Goal: Task Accomplishment & Management: Use online tool/utility

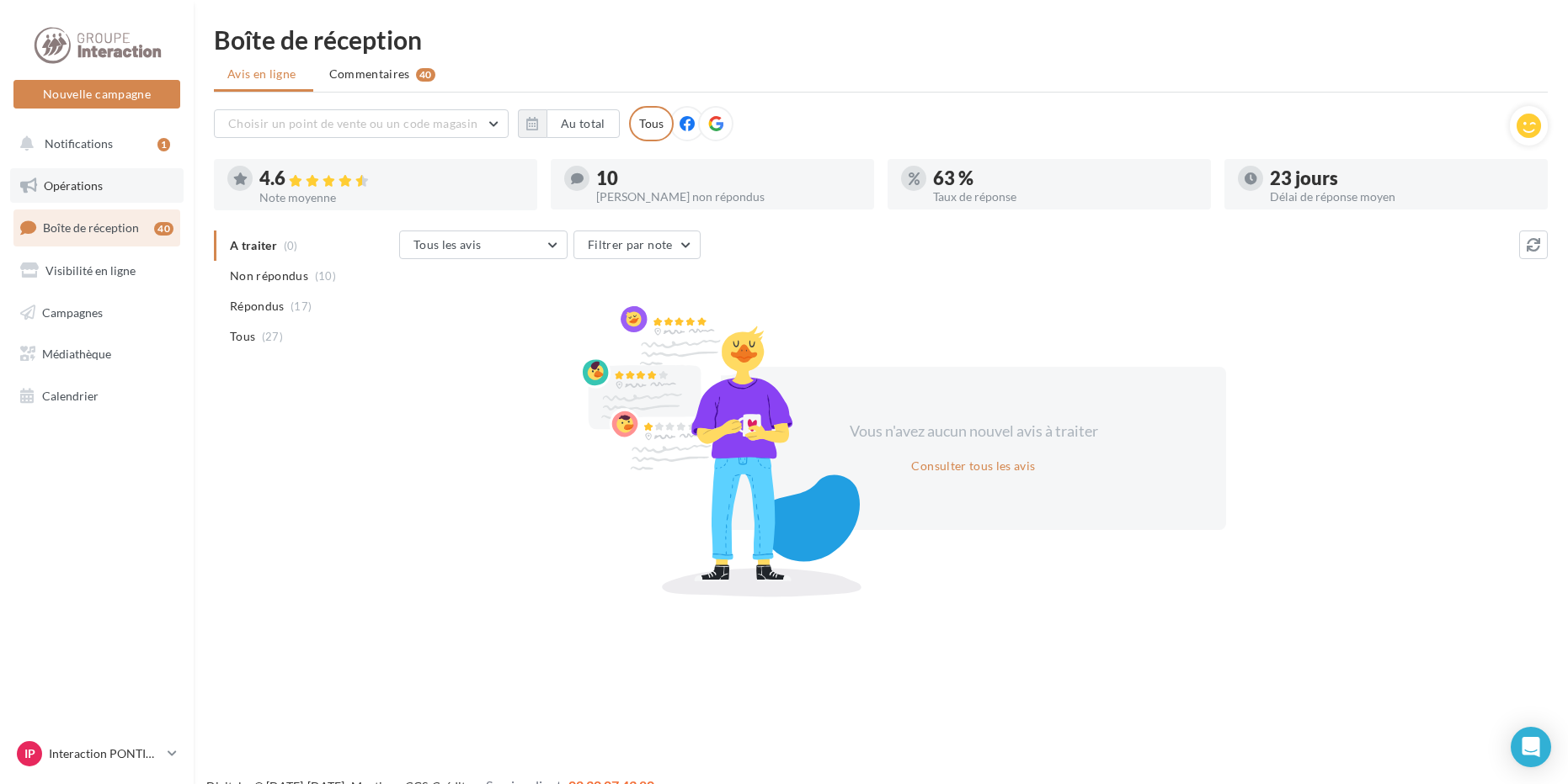
click at [52, 190] on span "Opérations" at bounding box center [72, 185] width 59 height 14
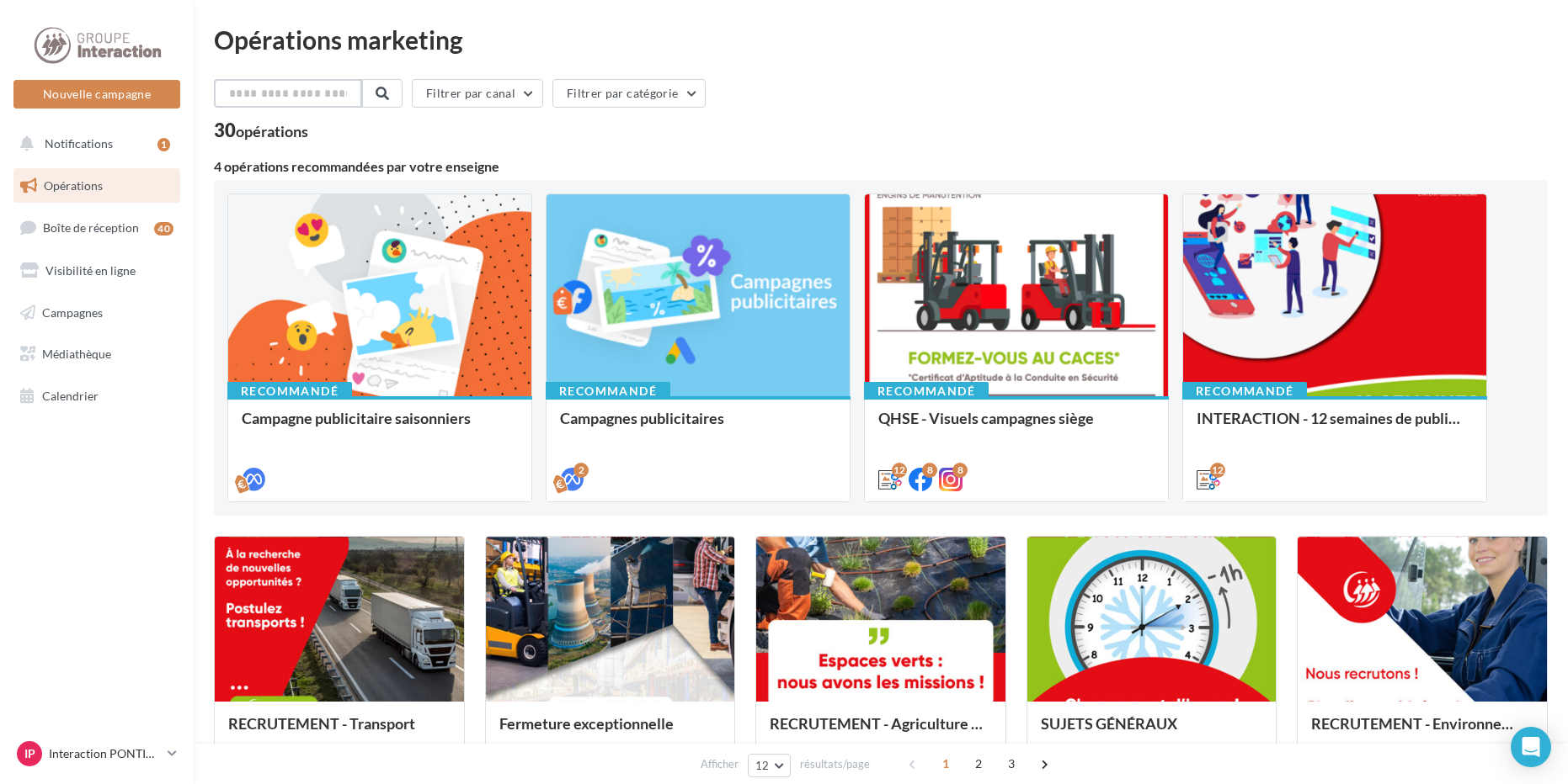
click at [304, 96] on input "text" at bounding box center [288, 93] width 148 height 29
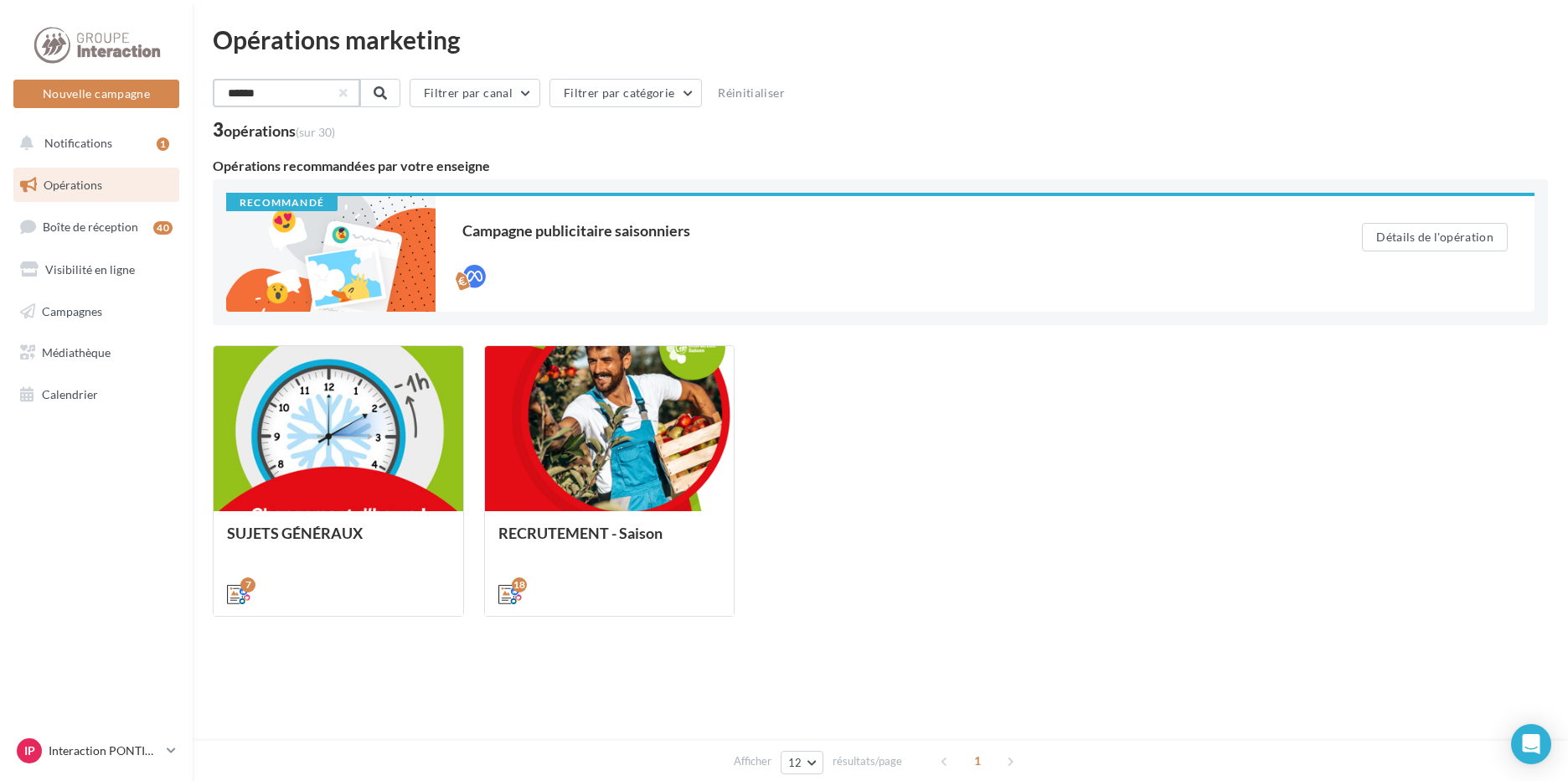
click at [348, 89] on input "******" at bounding box center [287, 93] width 148 height 29
type input "******"
click at [345, 96] on button "button" at bounding box center [341, 92] width 7 height 7
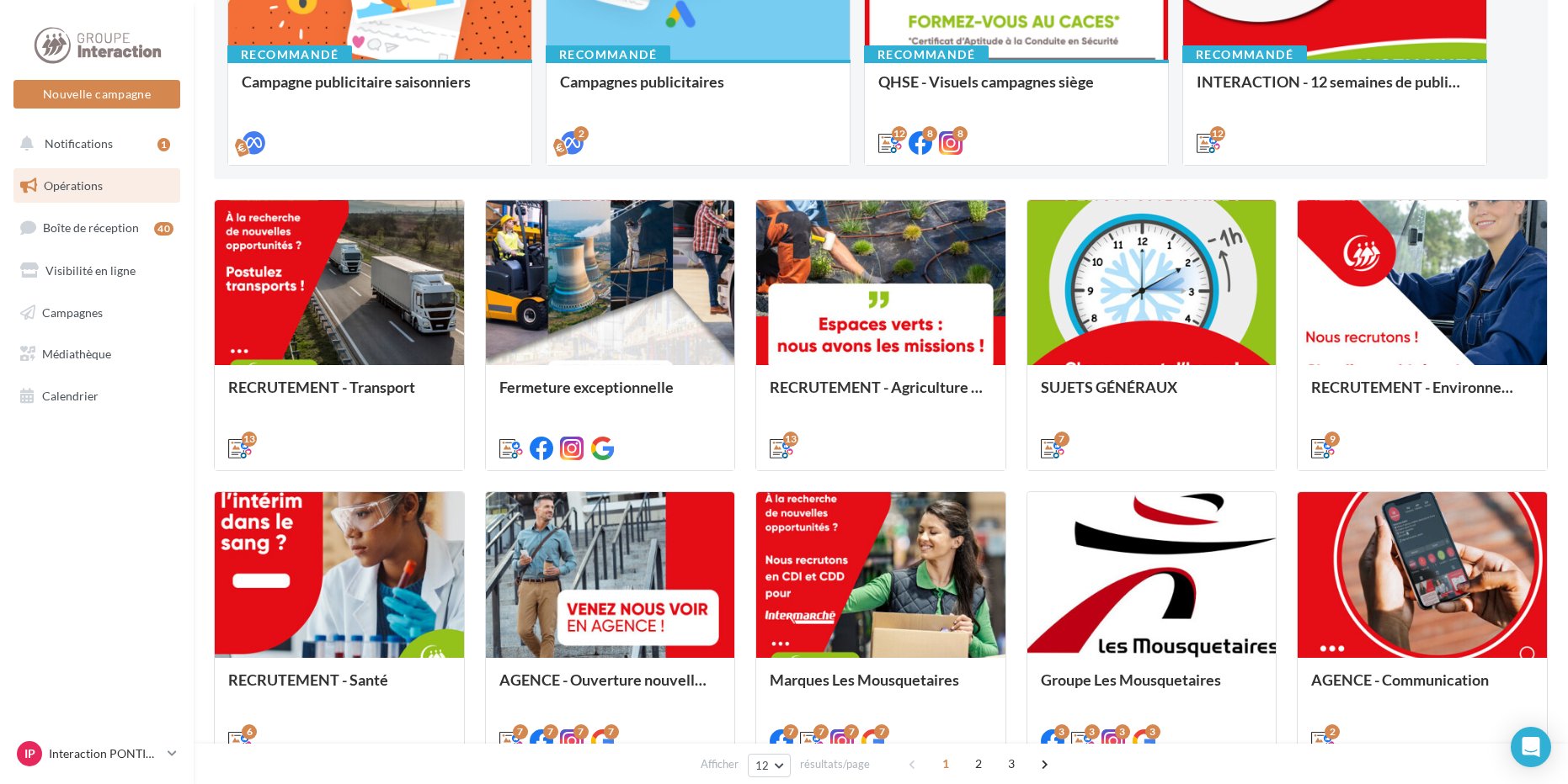
scroll to position [748, 0]
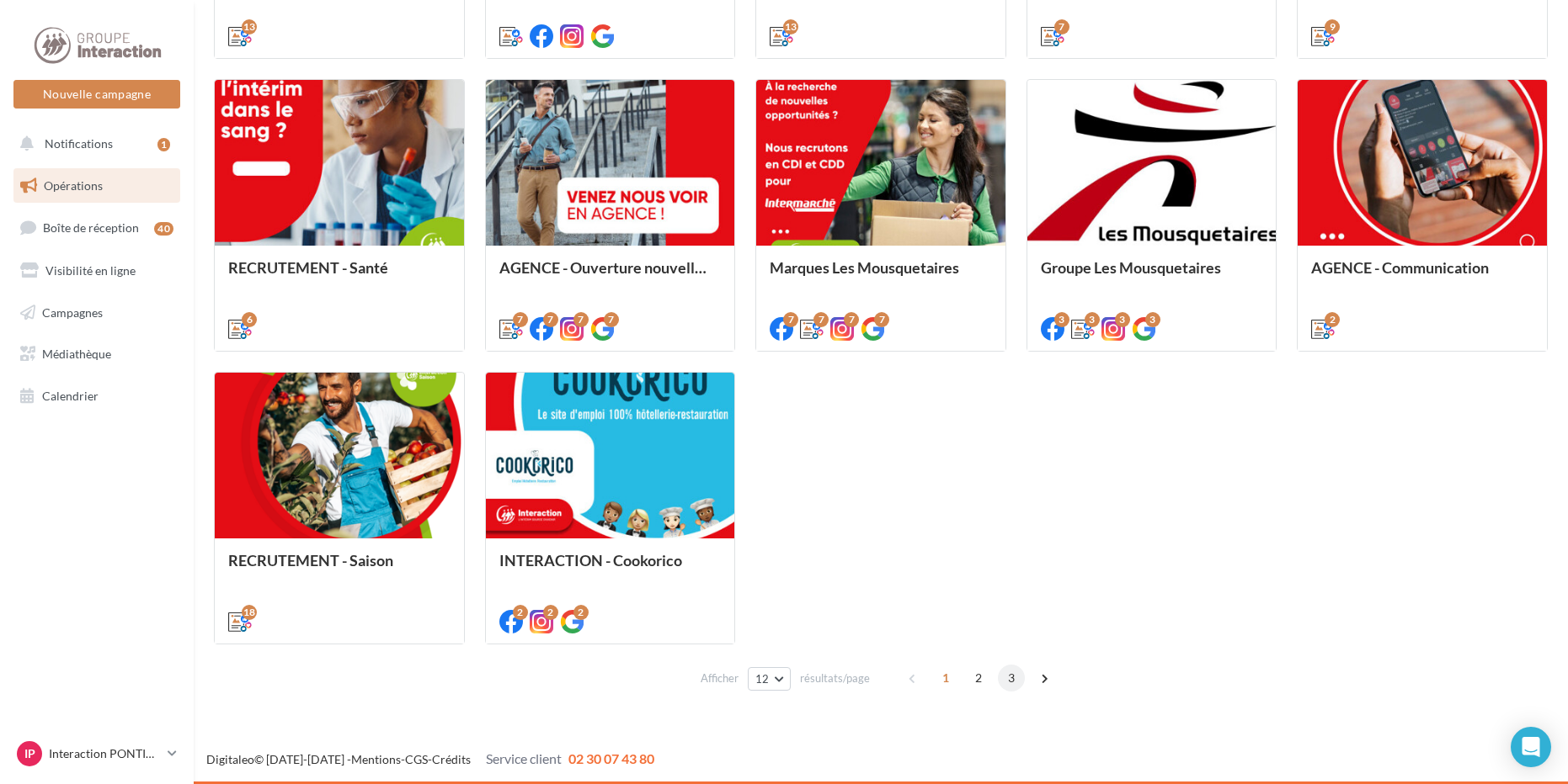
click at [1008, 672] on span "3" at bounding box center [1011, 678] width 27 height 27
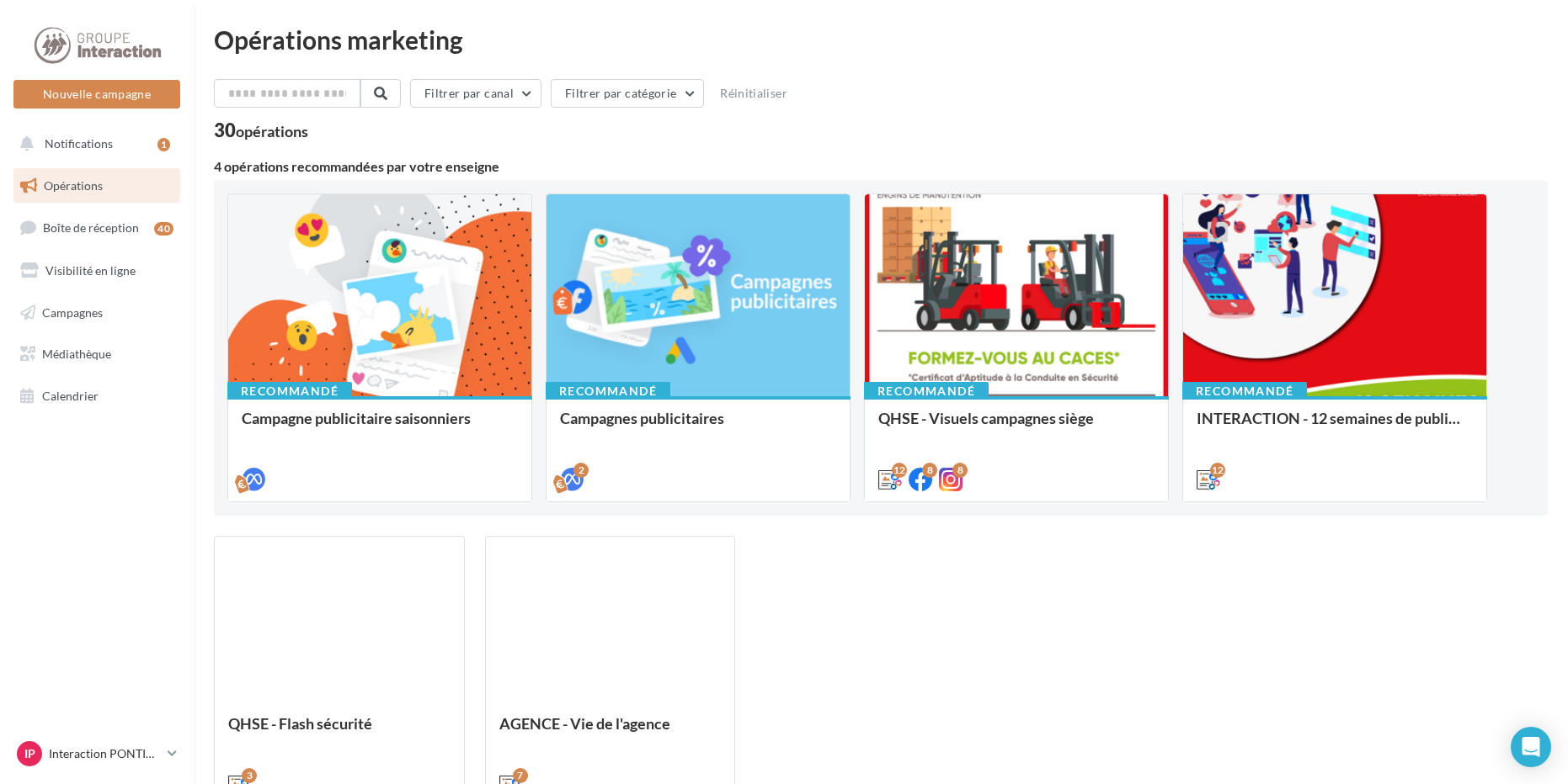
scroll to position [163, 0]
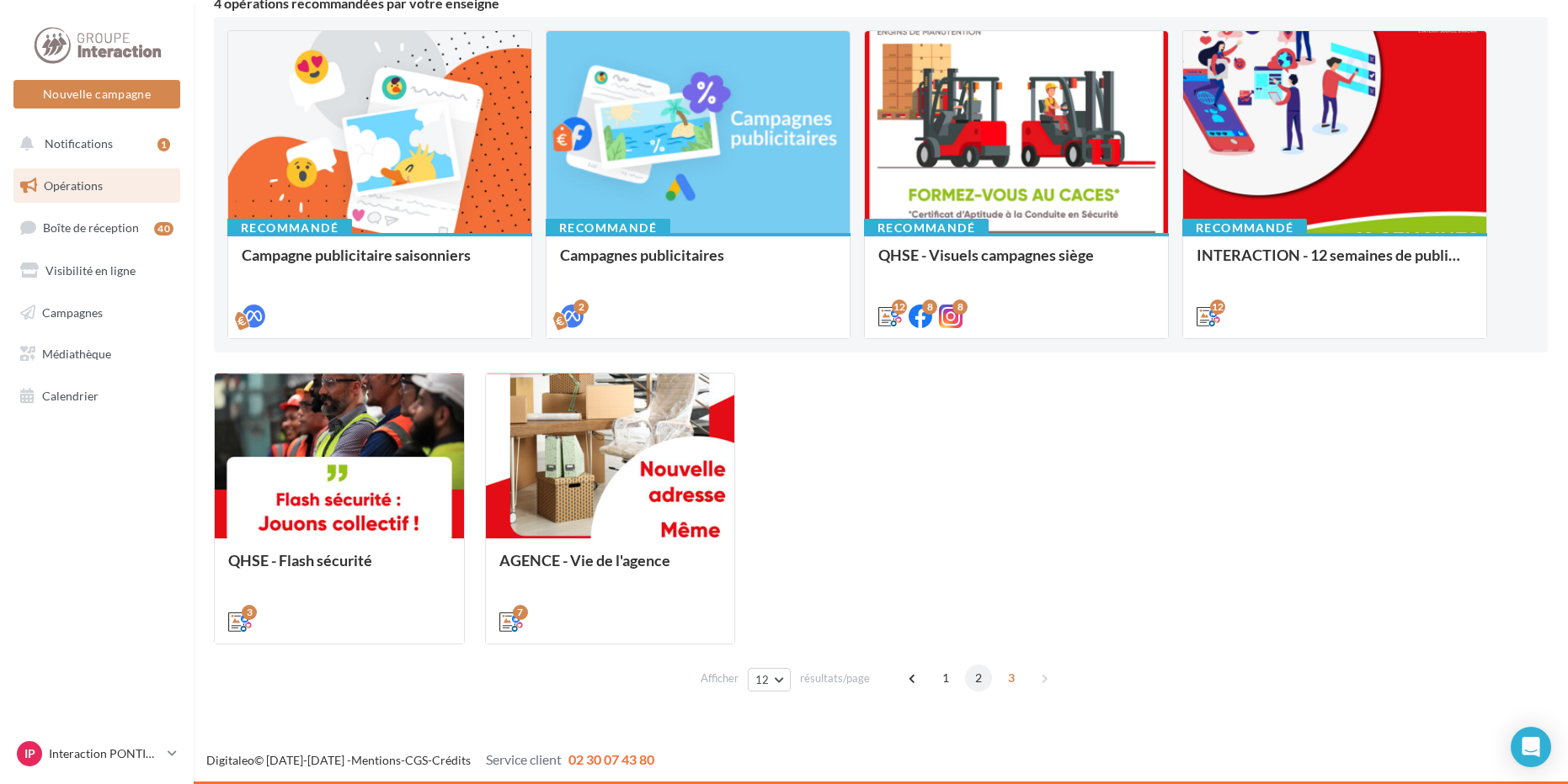
click at [972, 681] on span "2" at bounding box center [978, 678] width 27 height 27
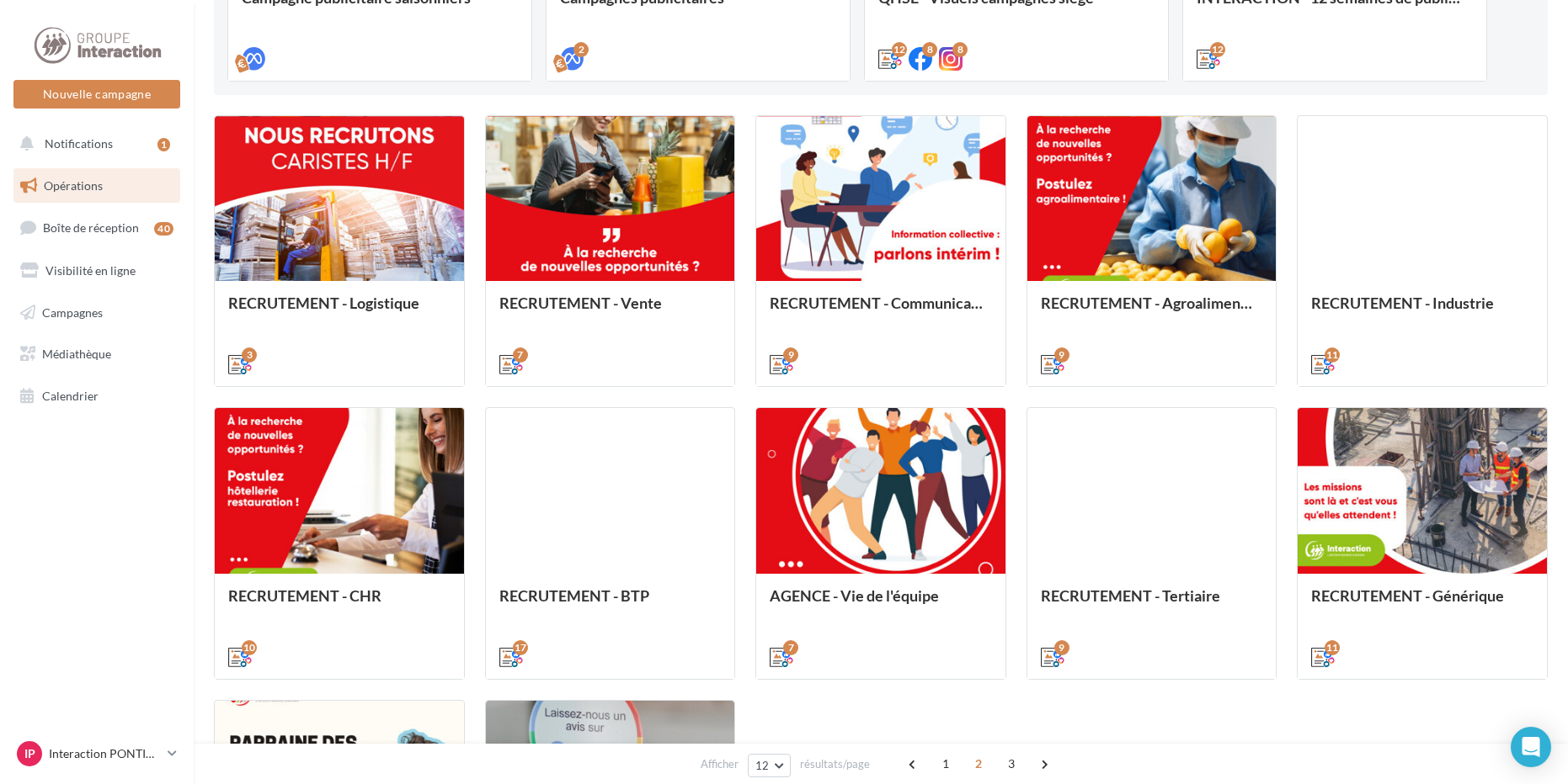
scroll to position [748, 0]
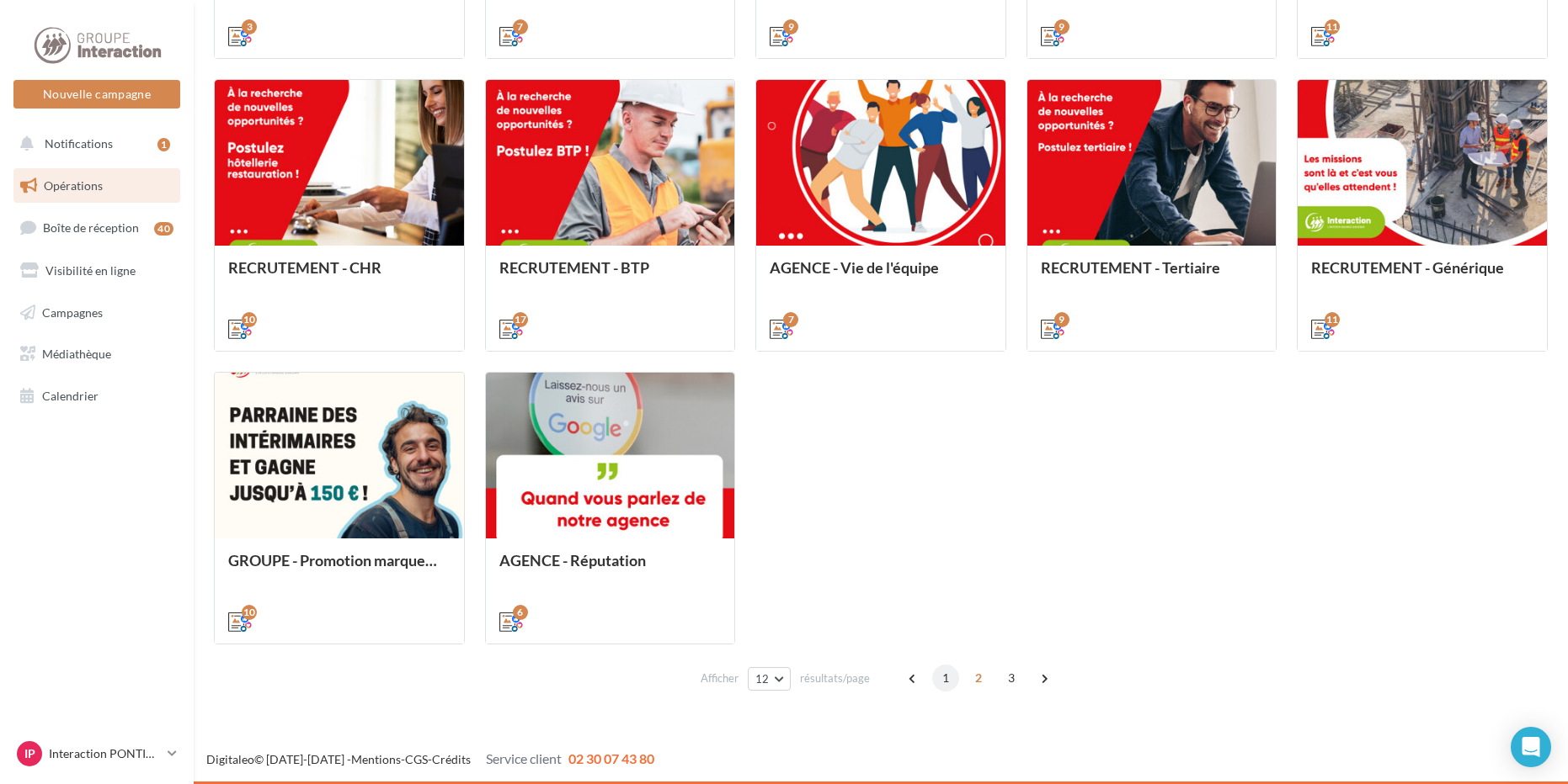
click at [938, 681] on span "1" at bounding box center [945, 678] width 27 height 27
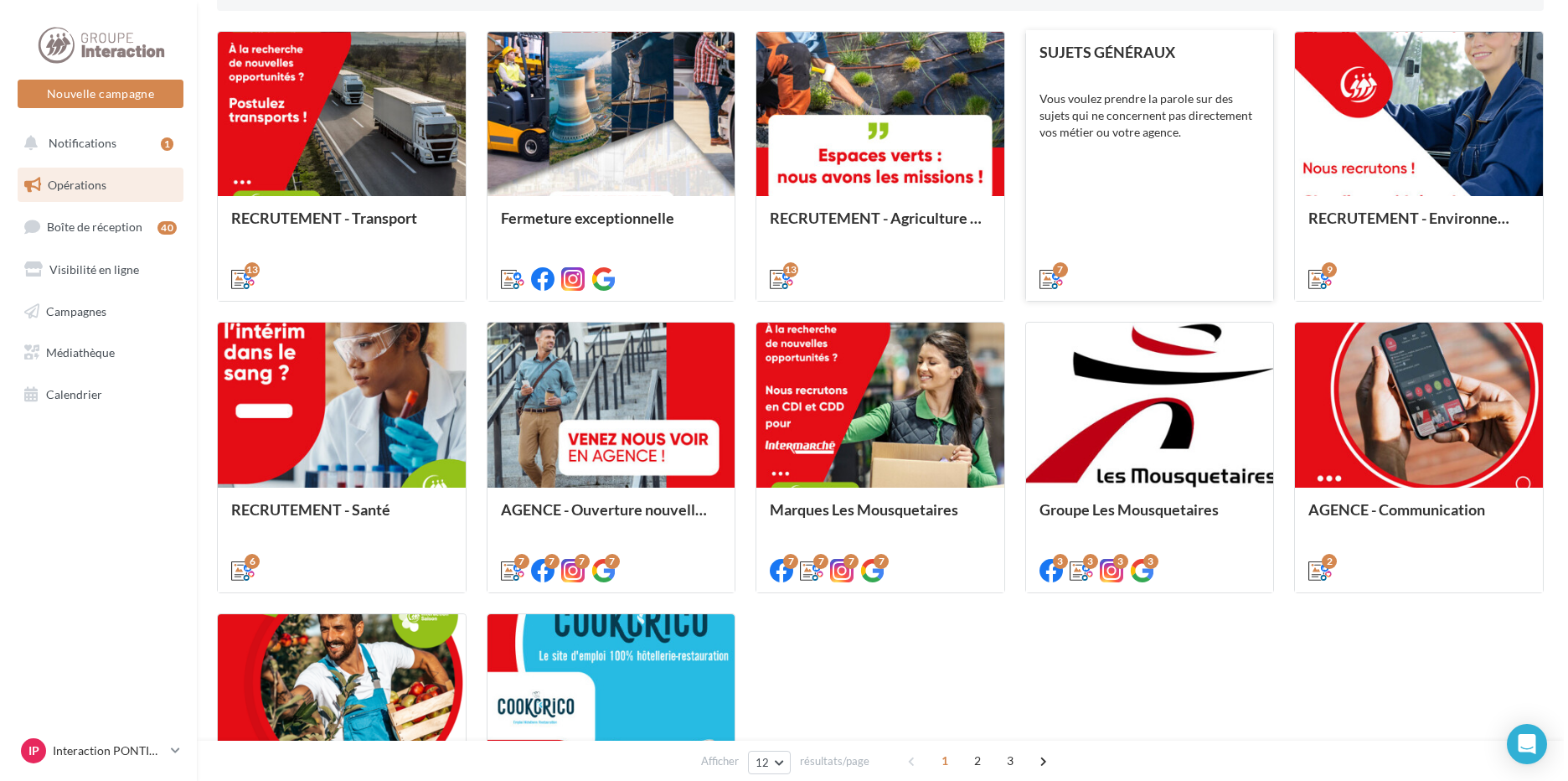
scroll to position [671, 0]
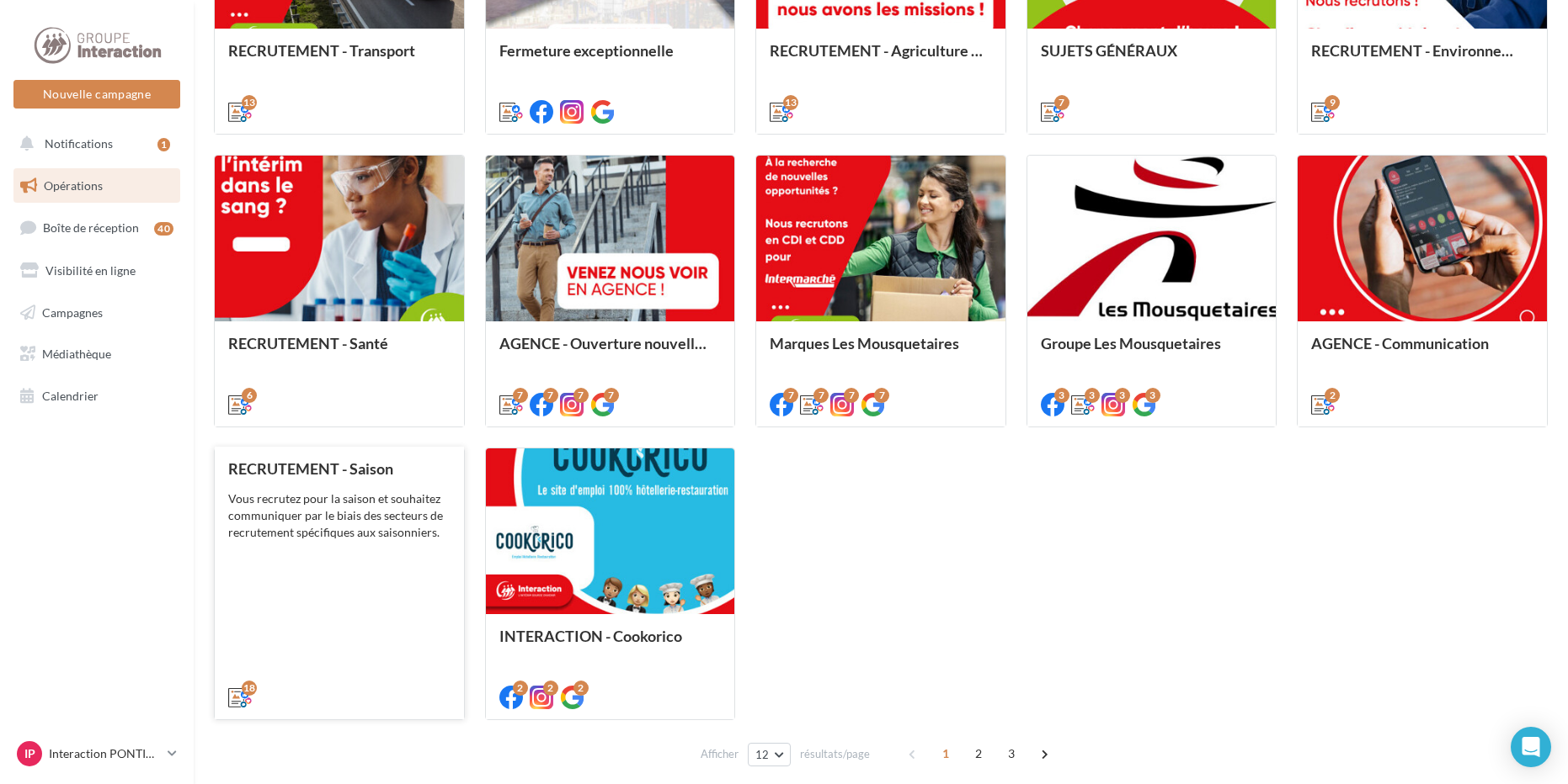
click at [366, 608] on div "RECRUTEMENT - Saison Vous recrutez pour la saison et souhaitez communiquer par …" at bounding box center [339, 582] width 223 height 244
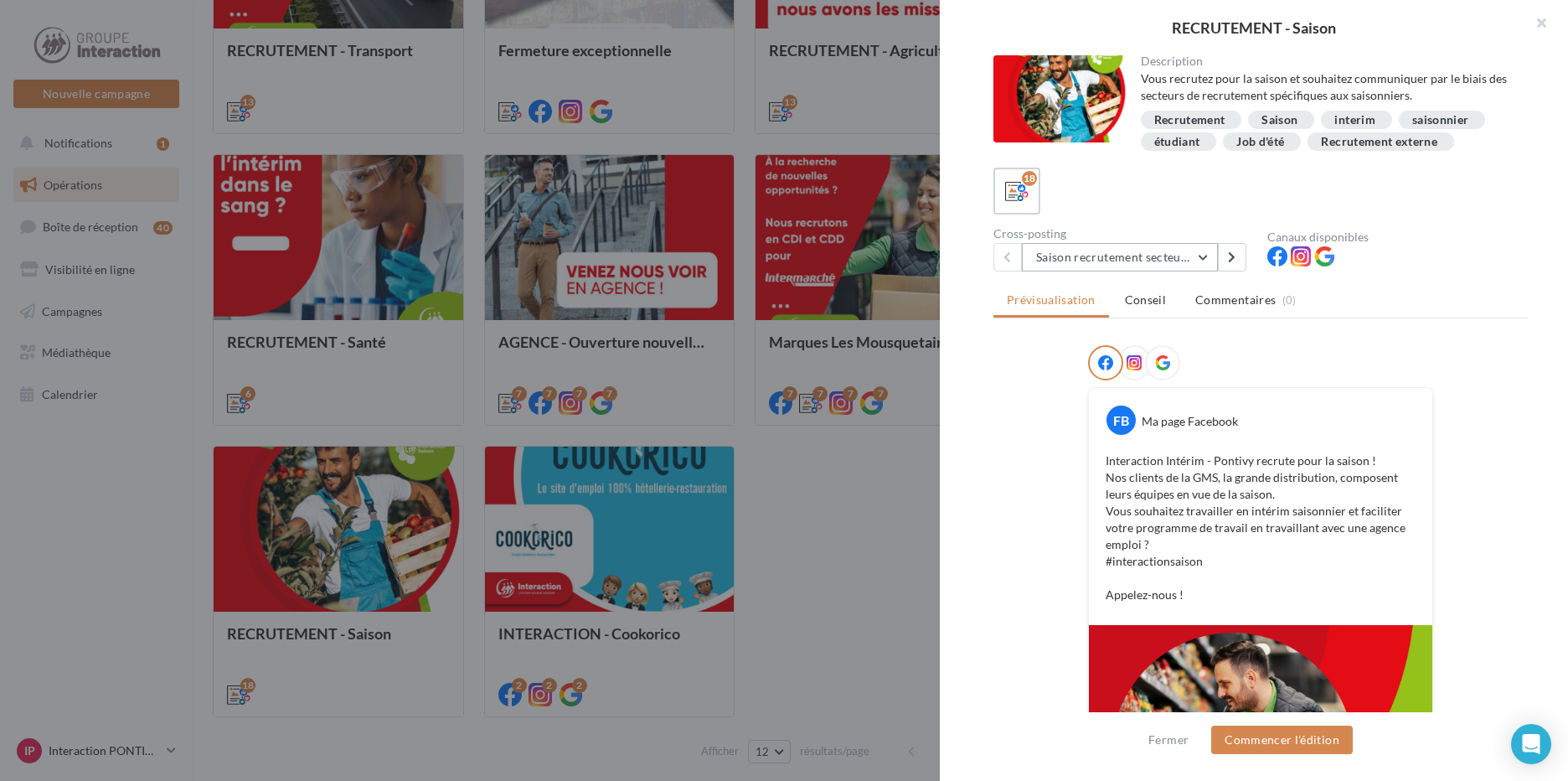
click at [1206, 268] on button "Saison recrutement secteur GMS" at bounding box center [1120, 257] width 196 height 29
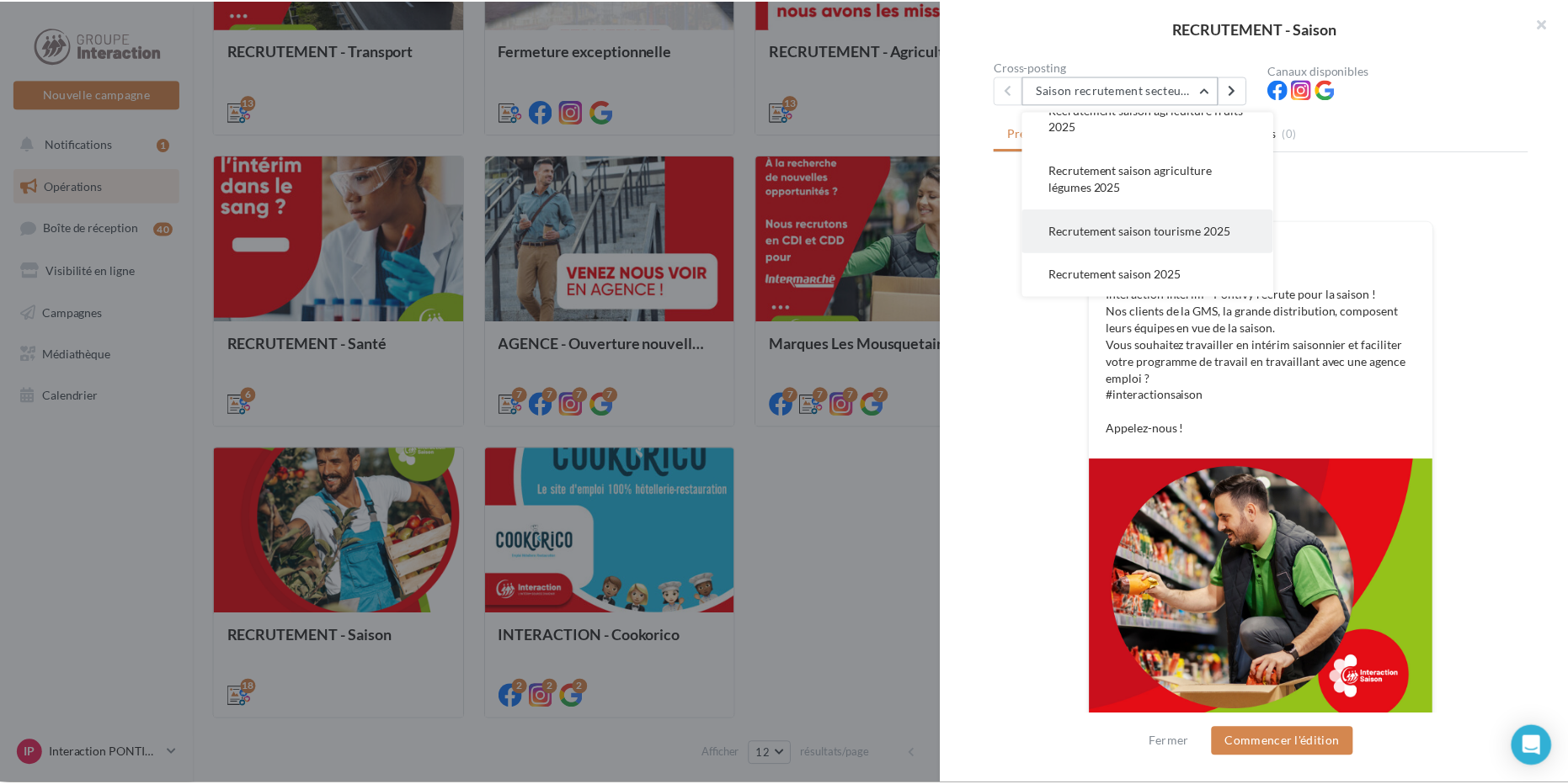
scroll to position [265, 0]
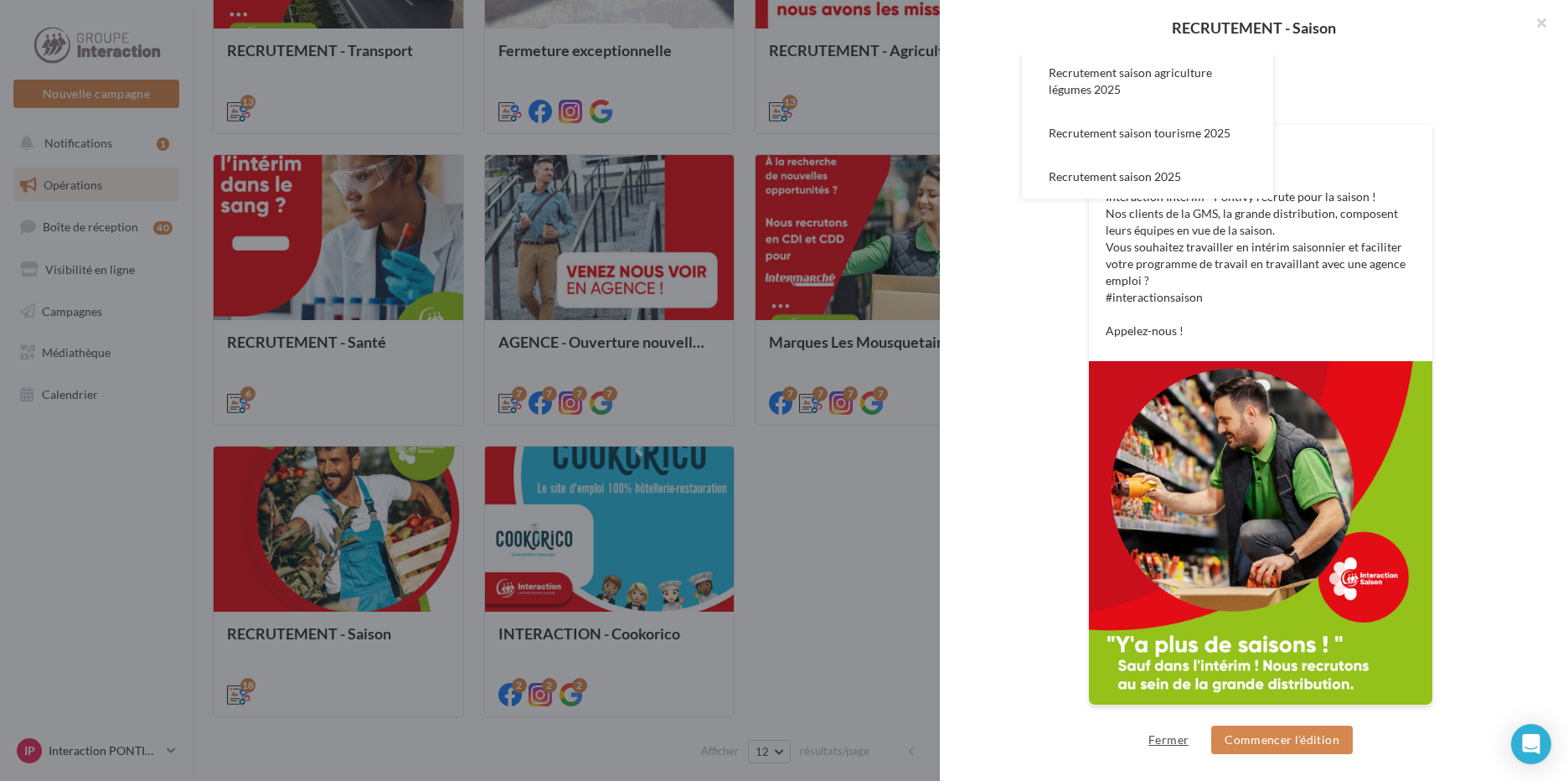
click at [1172, 745] on button "Fermer" at bounding box center [1169, 740] width 54 height 20
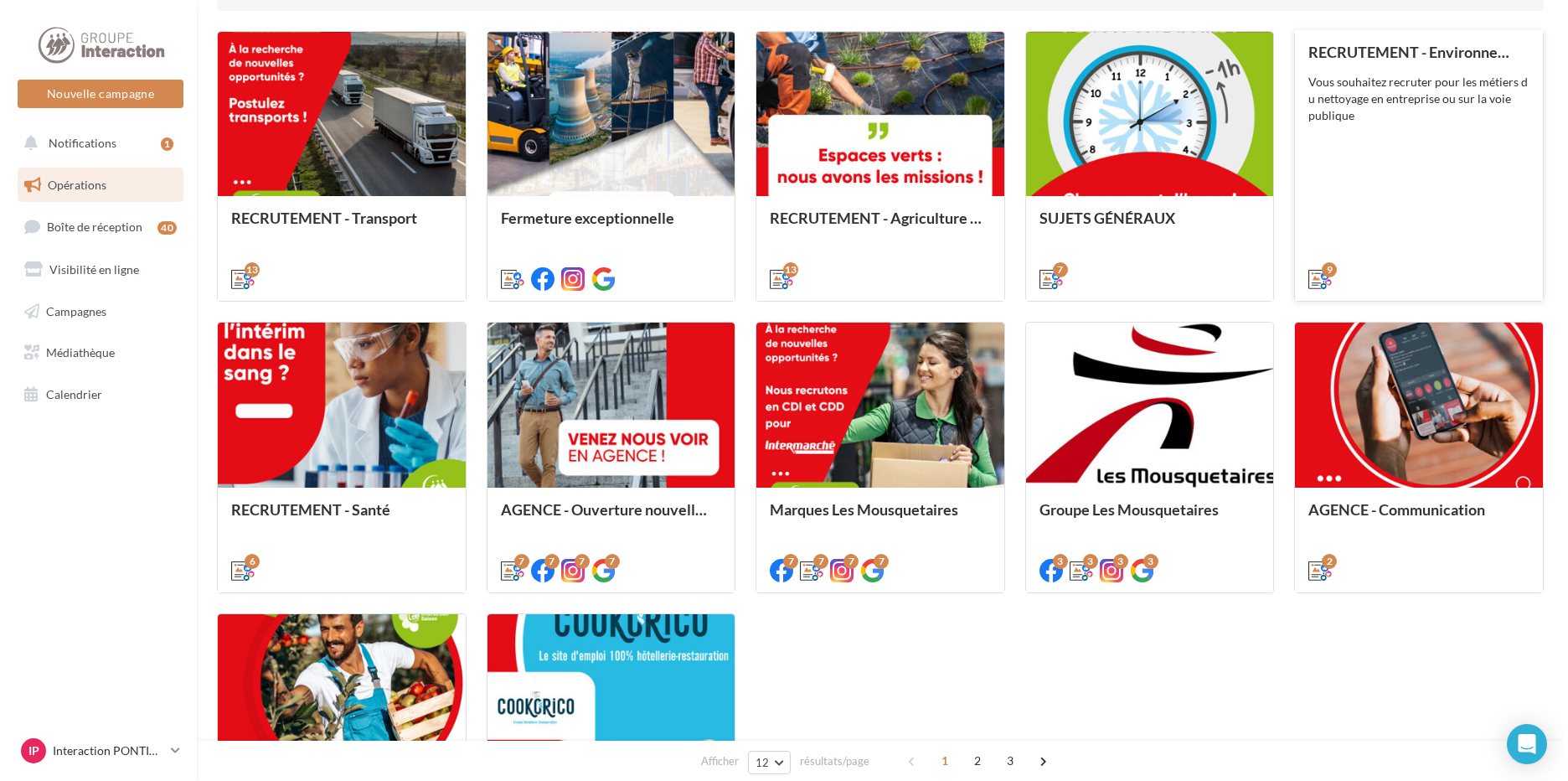
scroll to position [419, 0]
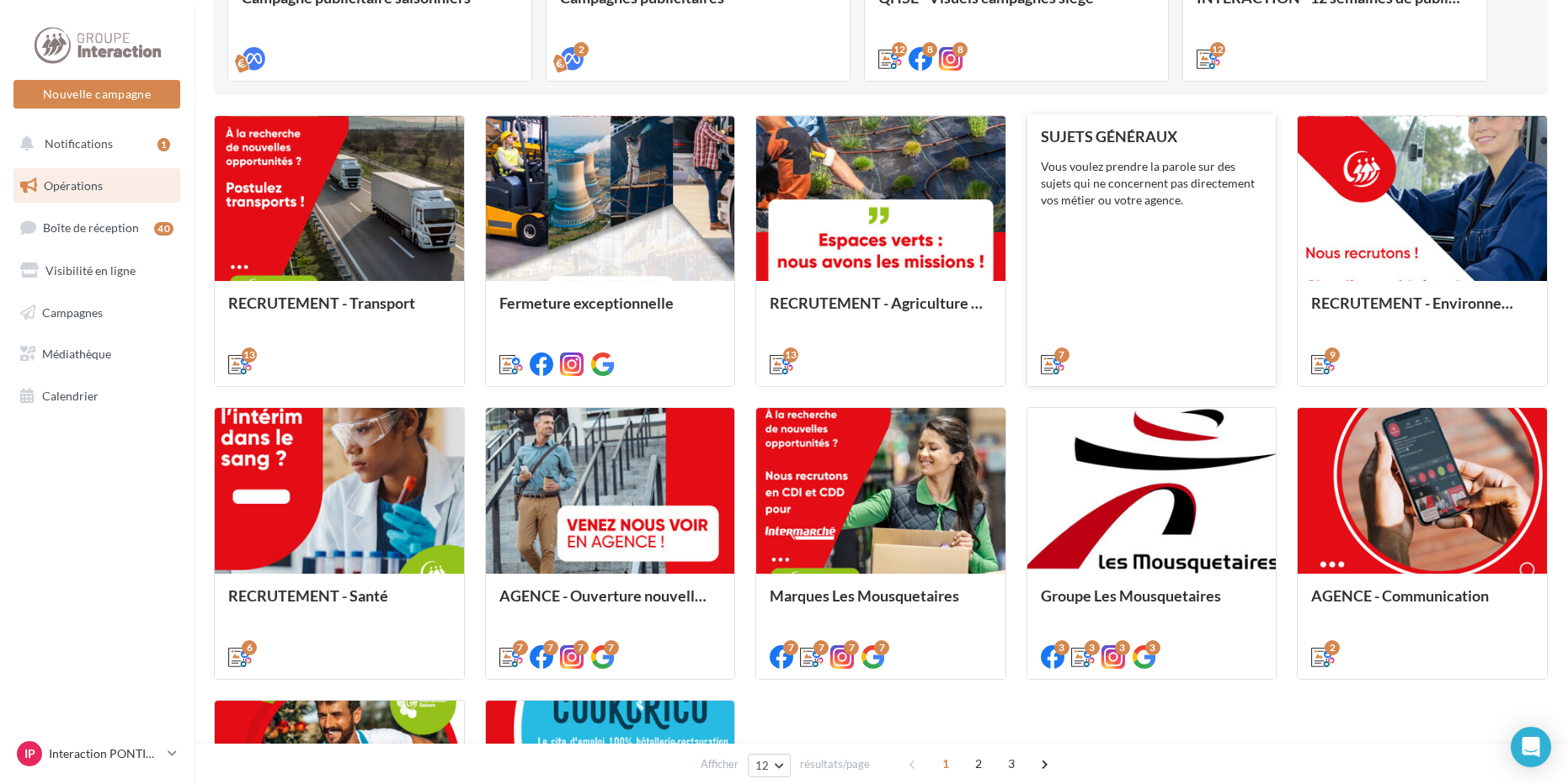
click at [1121, 234] on div "SUJETS GÉNÉRAUX Vous voulez prendre la parole sur des sujets qui ne concernent …" at bounding box center [1152, 249] width 223 height 244
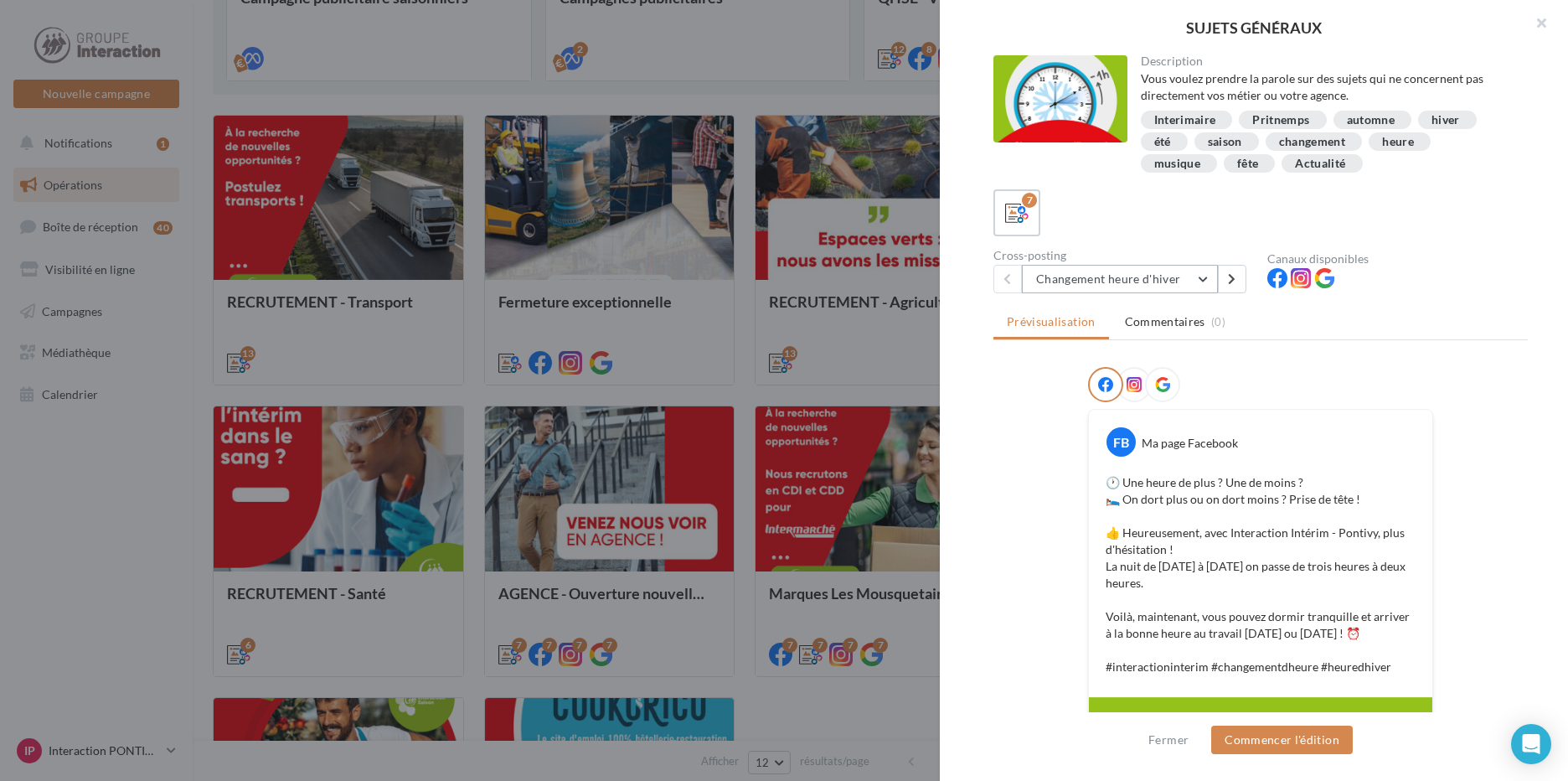
click at [1202, 278] on button "Changement heure d'hiver" at bounding box center [1120, 279] width 196 height 29
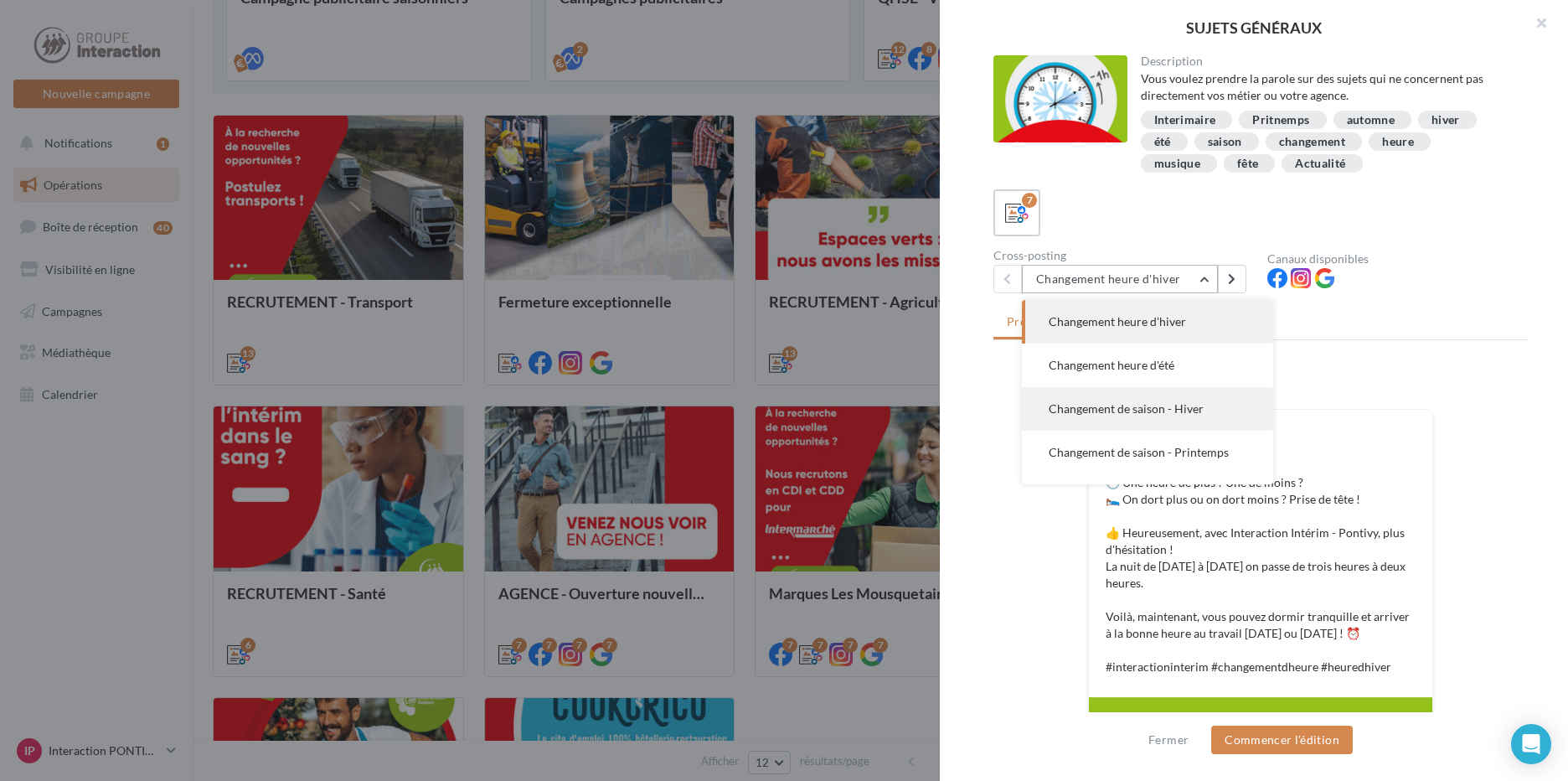
scroll to position [83, 0]
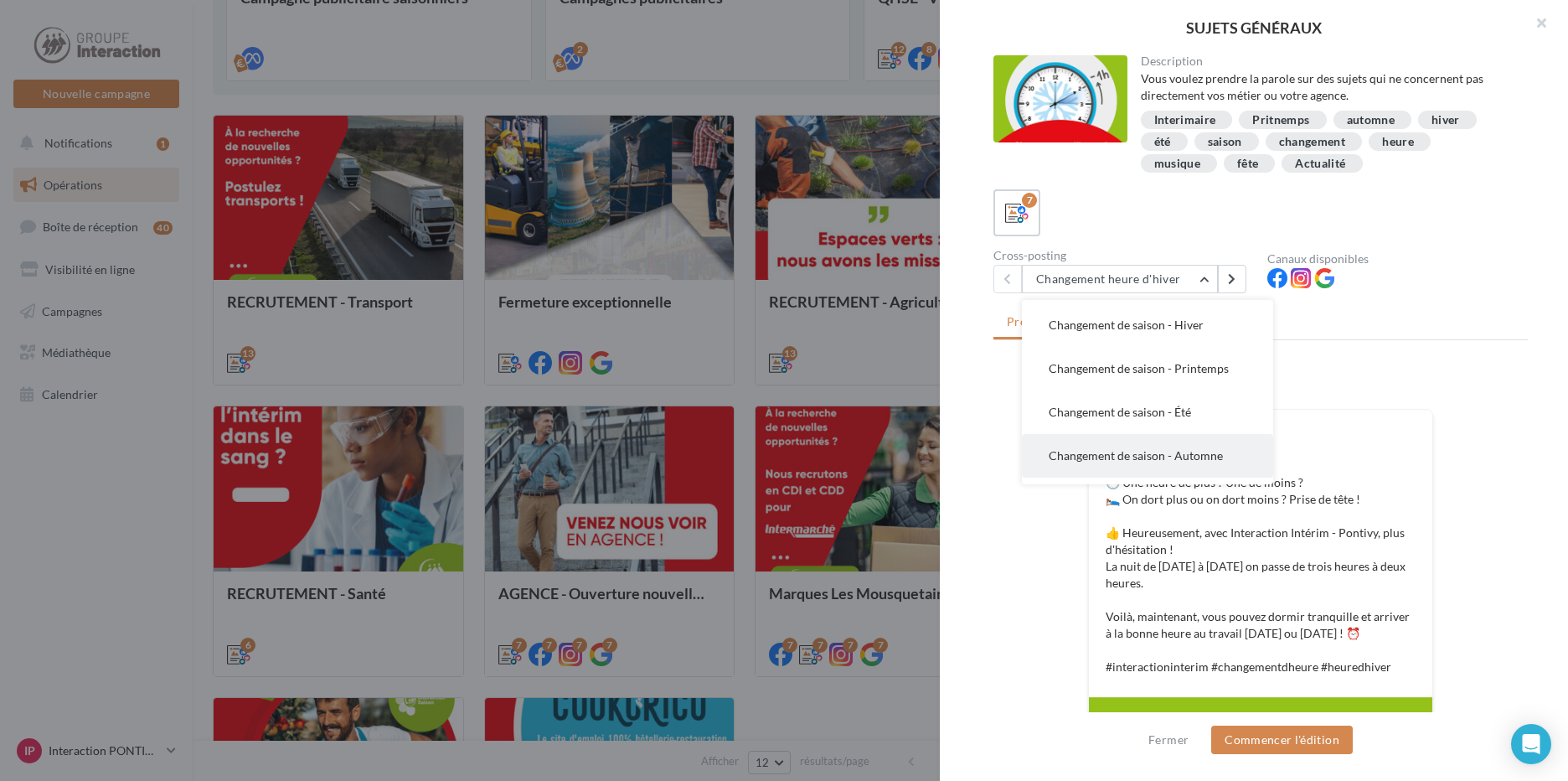
click at [1182, 450] on span "Changement de saison - Automne" at bounding box center [1136, 455] width 175 height 14
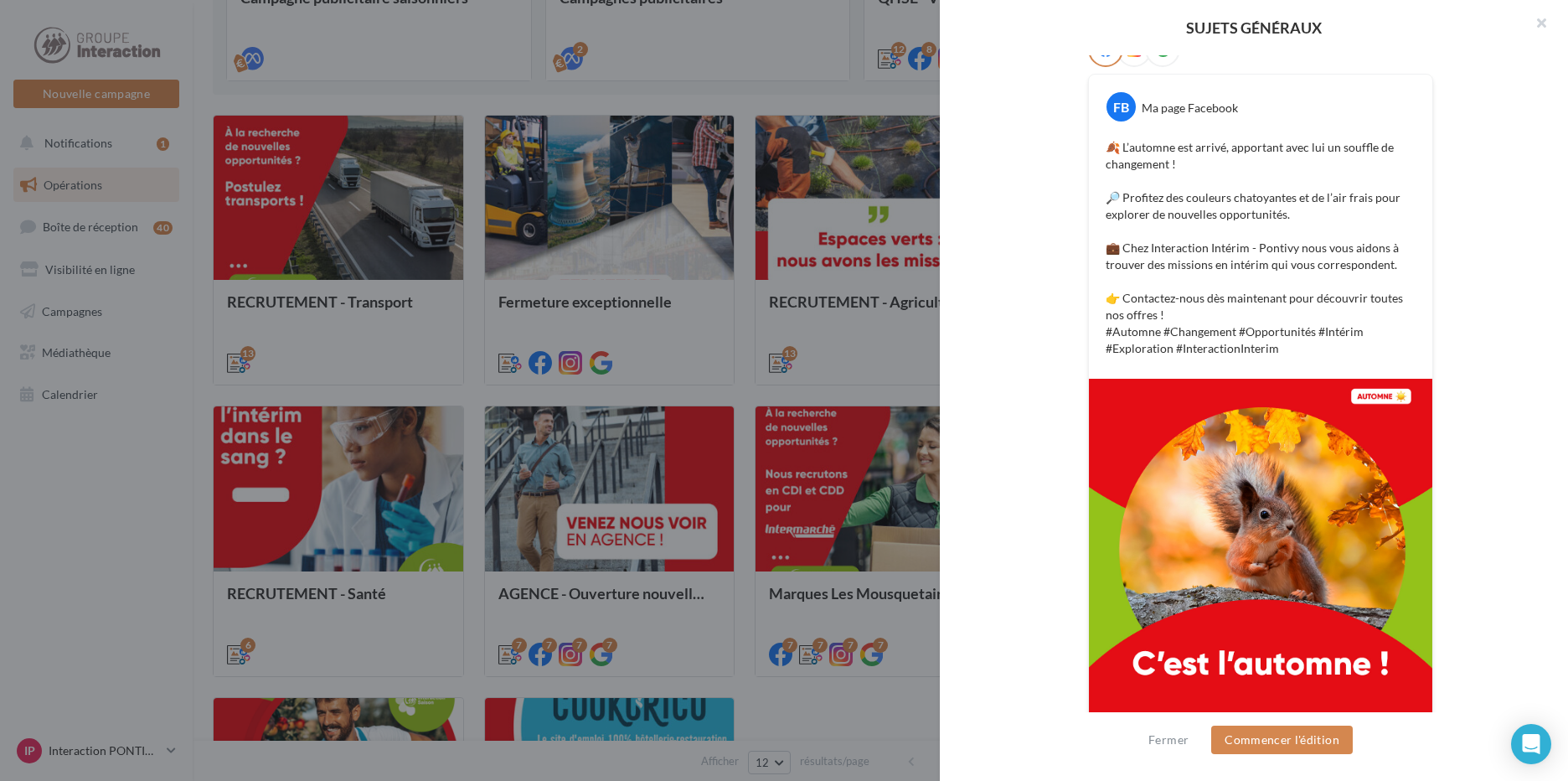
scroll to position [353, 0]
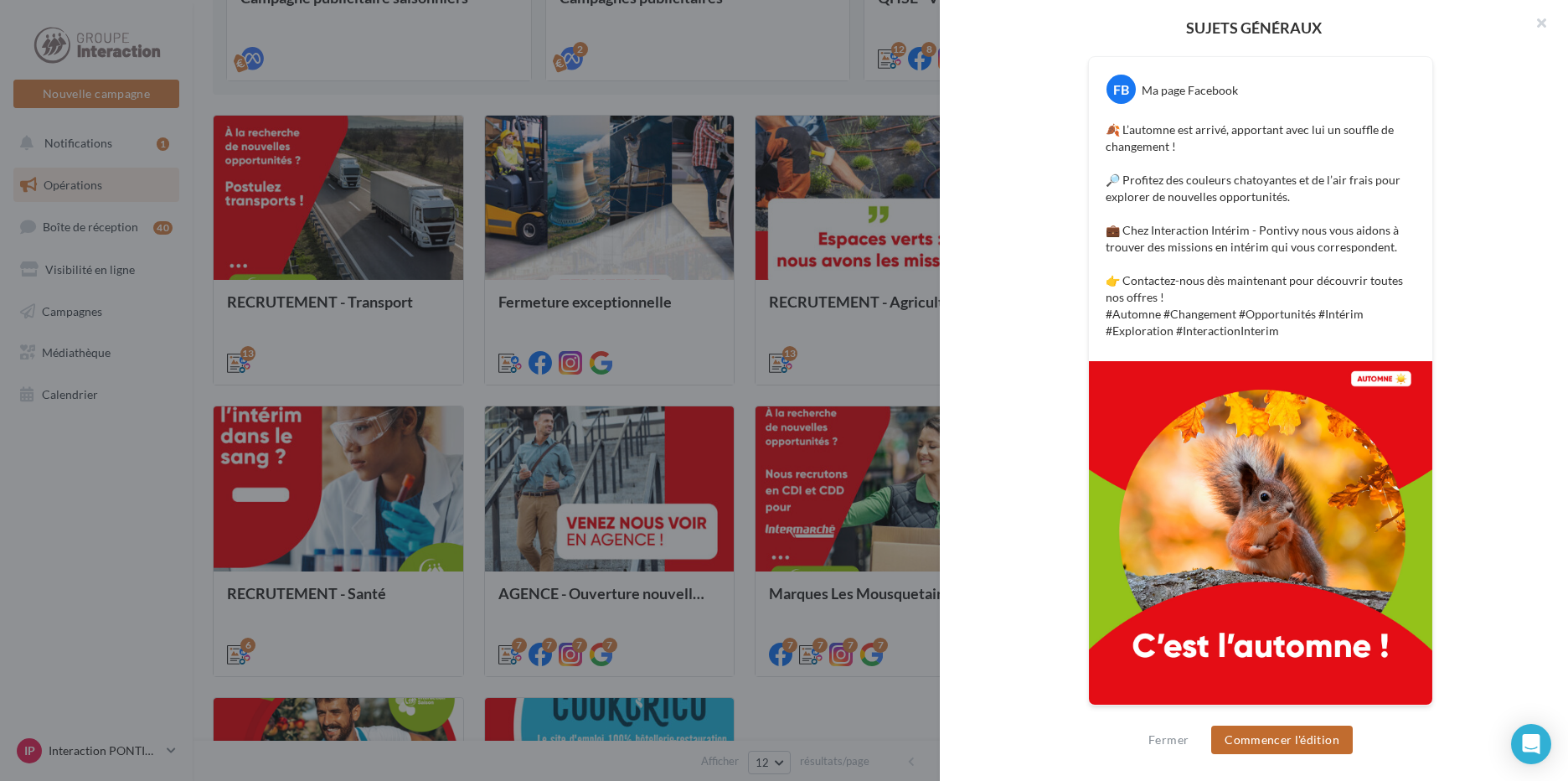
click at [1285, 739] on button "Commencer l'édition" at bounding box center [1282, 740] width 142 height 29
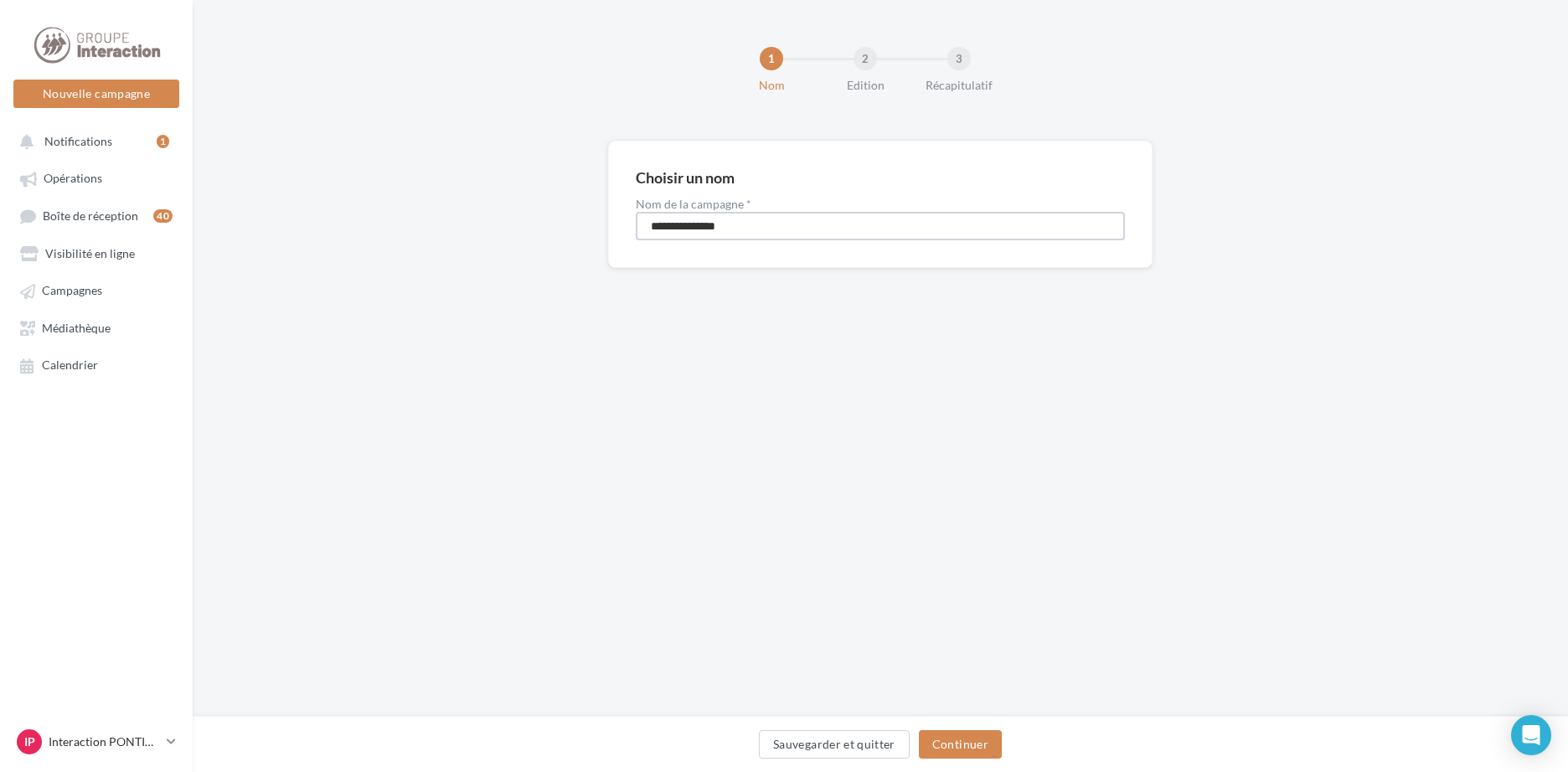
click at [790, 230] on input "**********" at bounding box center [880, 226] width 489 height 29
type input "**********"
click at [948, 745] on button "Continuer" at bounding box center [960, 745] width 82 height 29
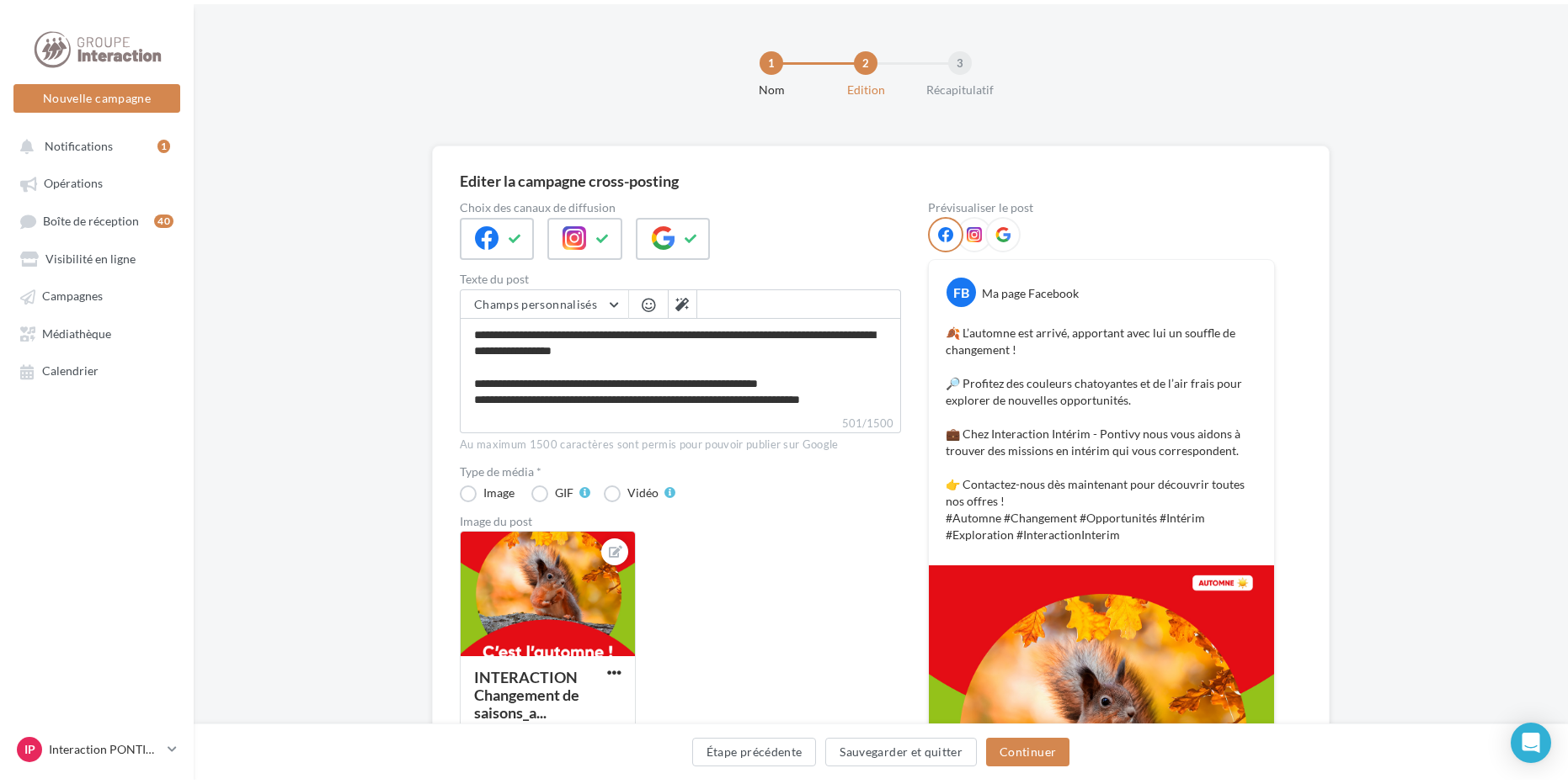
scroll to position [96, 0]
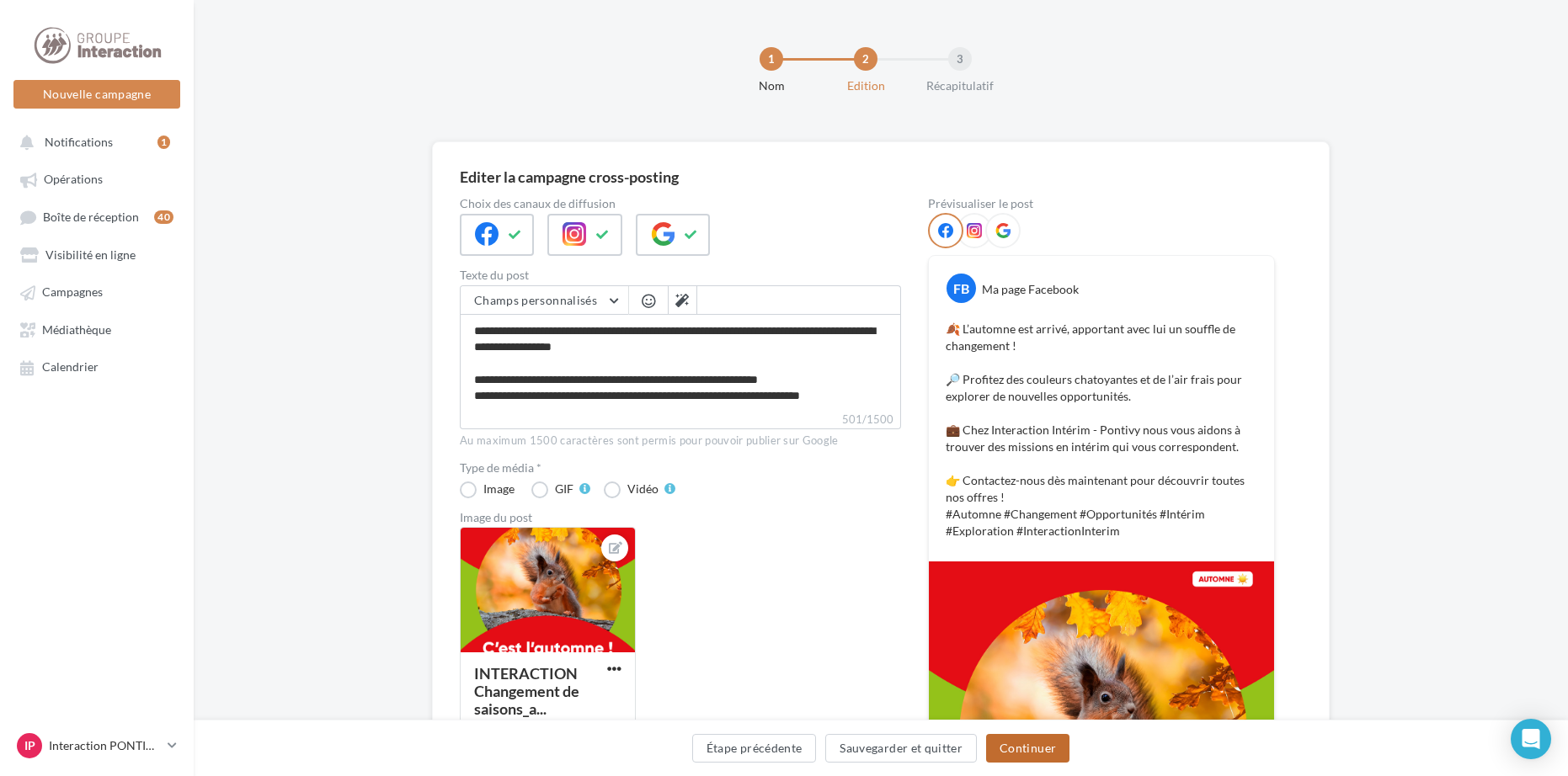
click at [1037, 756] on button "Continuer" at bounding box center [1027, 749] width 83 height 29
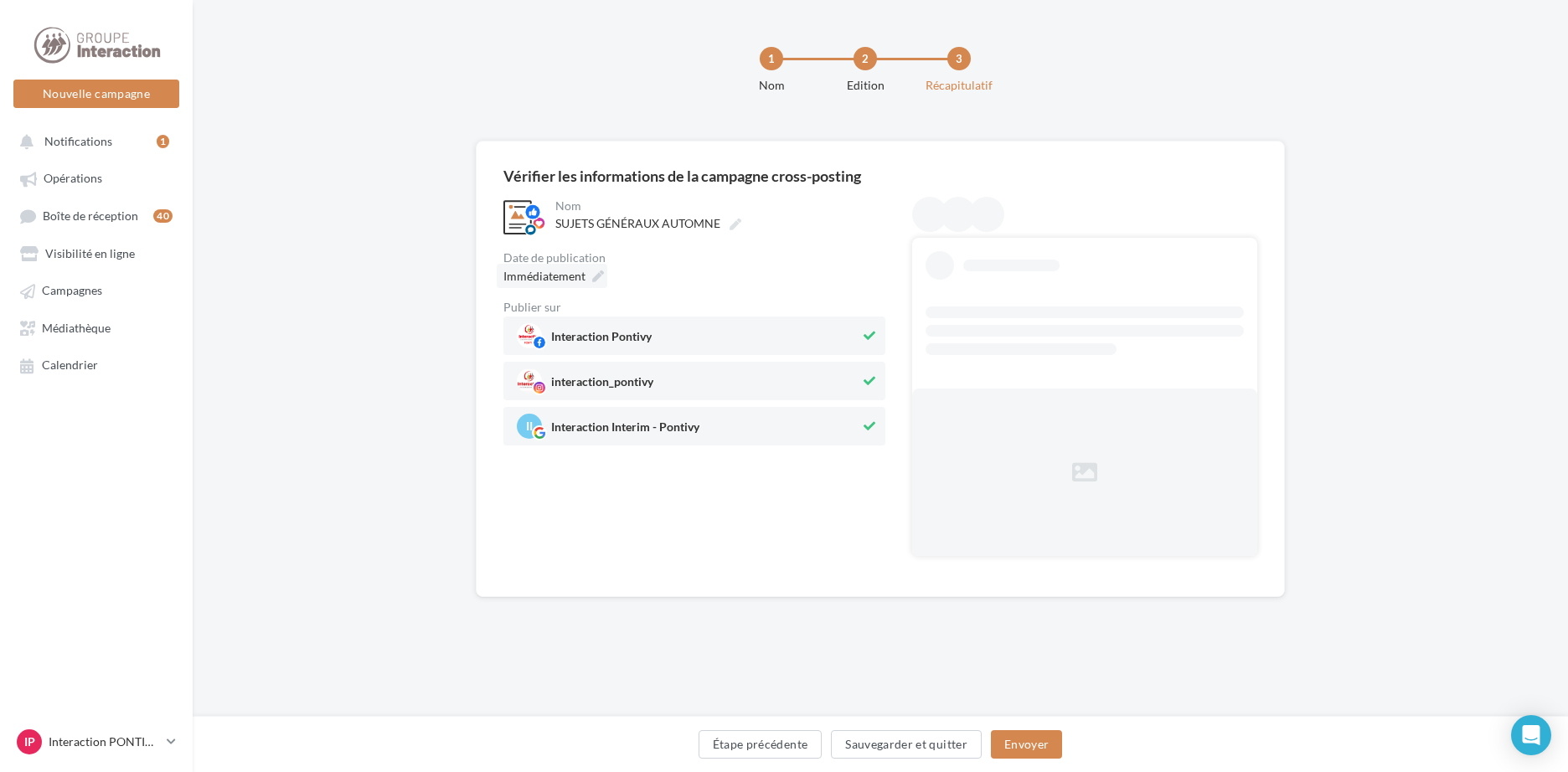
click at [597, 271] on icon at bounding box center [598, 276] width 12 height 12
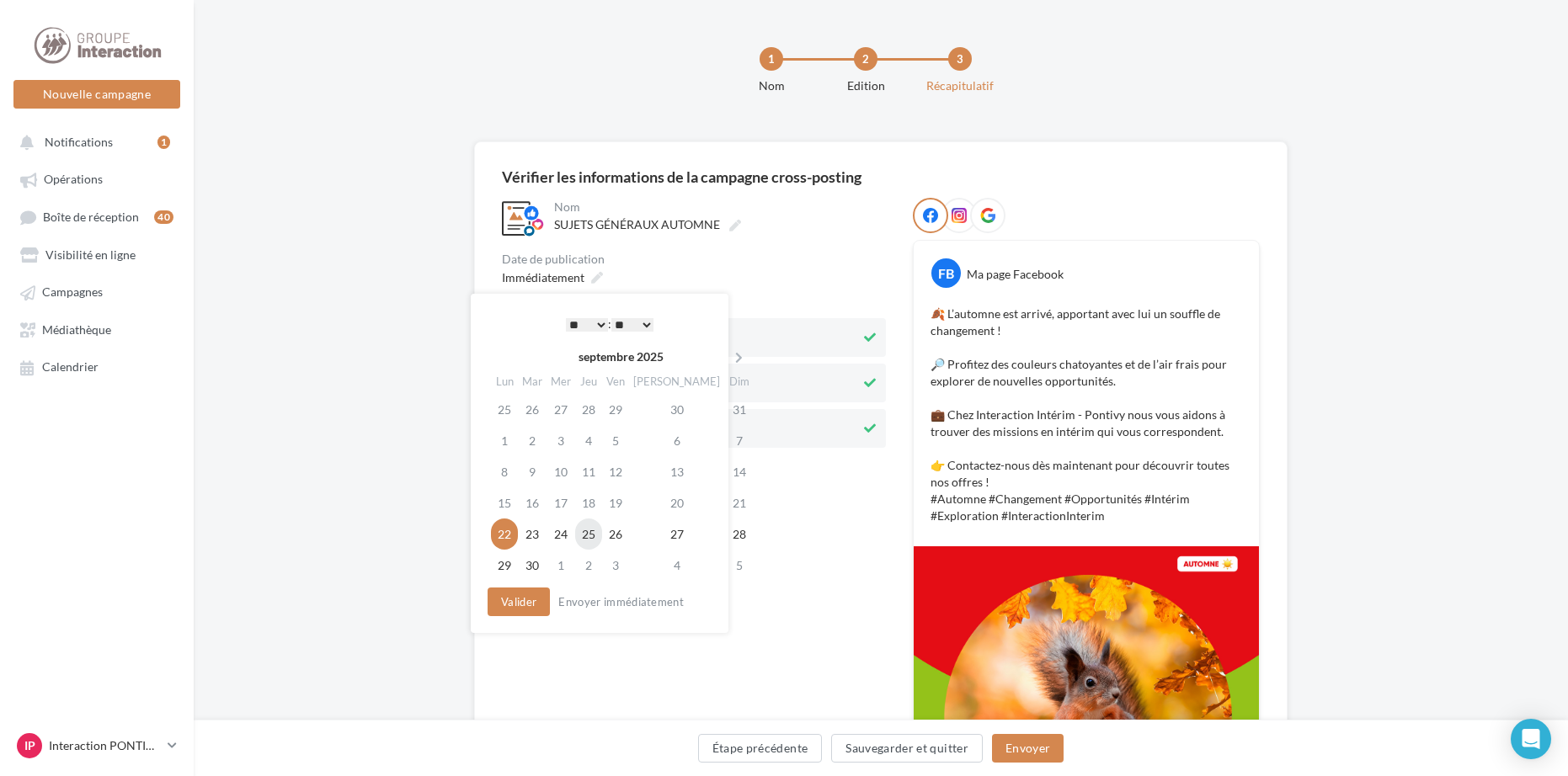
click at [602, 538] on td "25" at bounding box center [589, 534] width 27 height 31
click at [568, 324] on select "* * * * * * * * * * ** ** ** ** ** ** ** ** ** ** ** ** ** **" at bounding box center [583, 325] width 42 height 13
click at [616, 318] on select "** ** ** ** ** **" at bounding box center [628, 325] width 42 height 13
click at [525, 600] on button "Valider" at bounding box center [514, 602] width 63 height 29
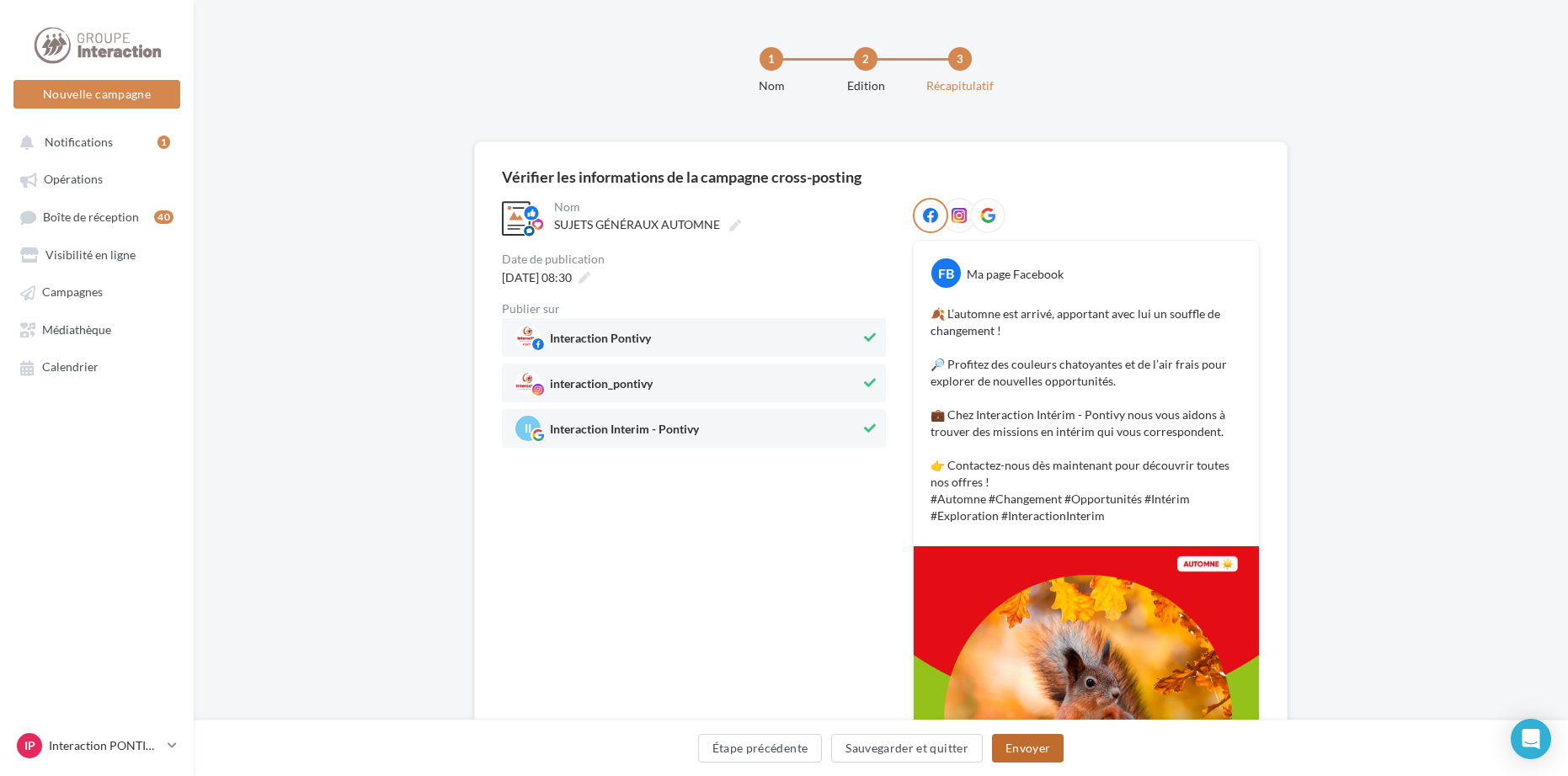
click at [1022, 747] on button "Envoyer" at bounding box center [1027, 749] width 71 height 29
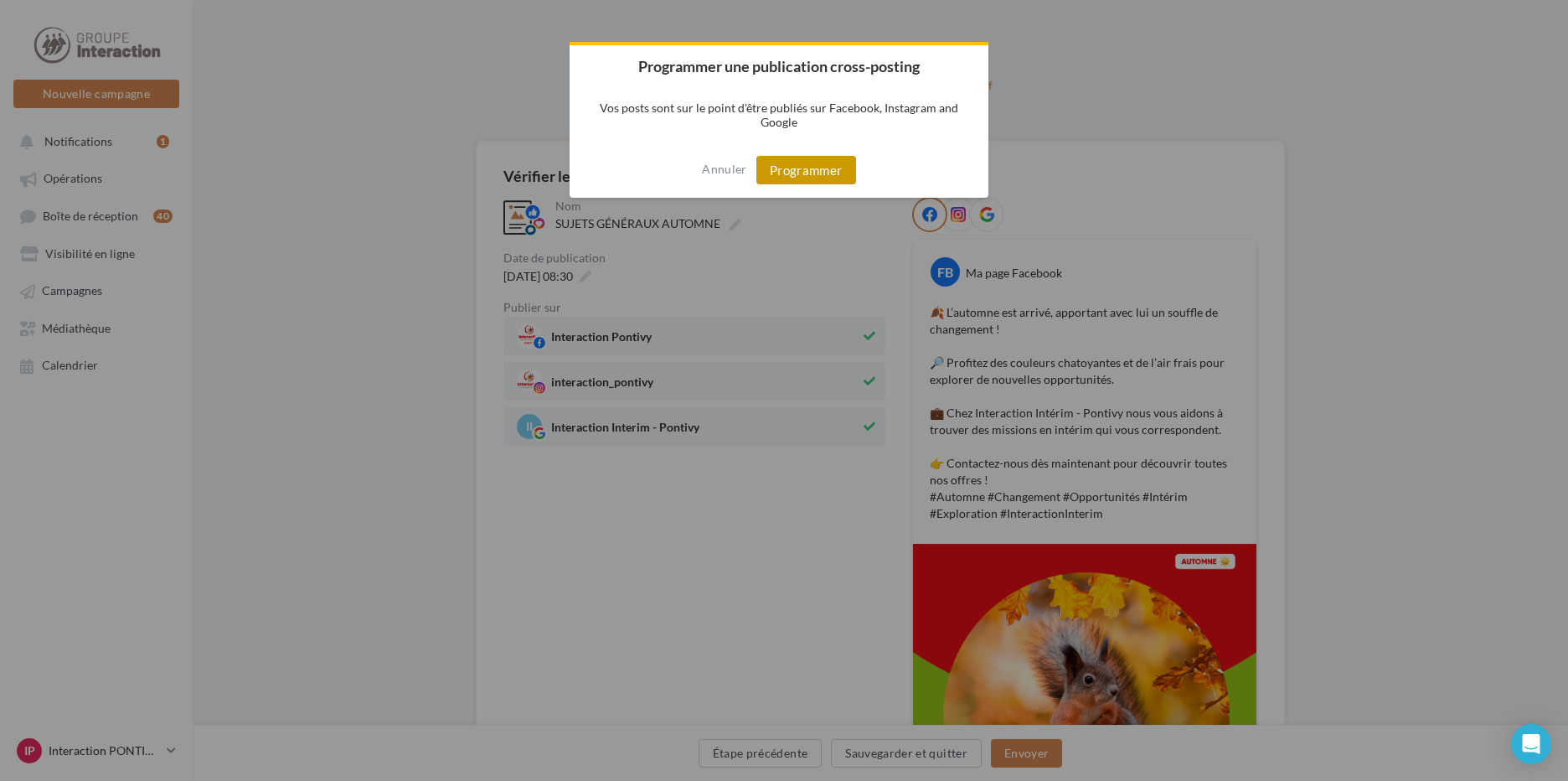
click at [833, 168] on button "Programmer" at bounding box center [807, 170] width 100 height 29
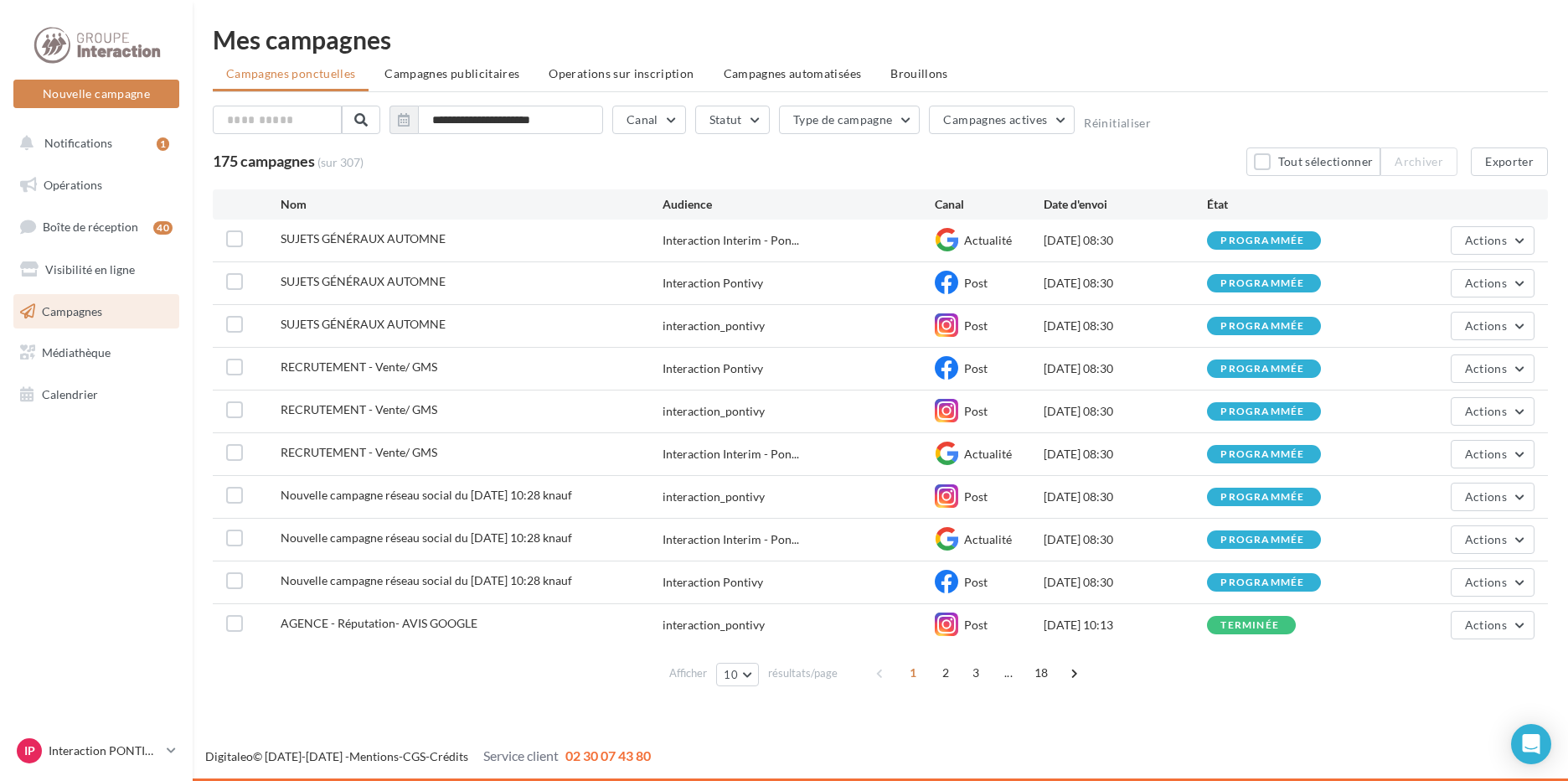
click at [42, 315] on span "Campagnes" at bounding box center [72, 310] width 60 height 14
